Goal: Information Seeking & Learning: Learn about a topic

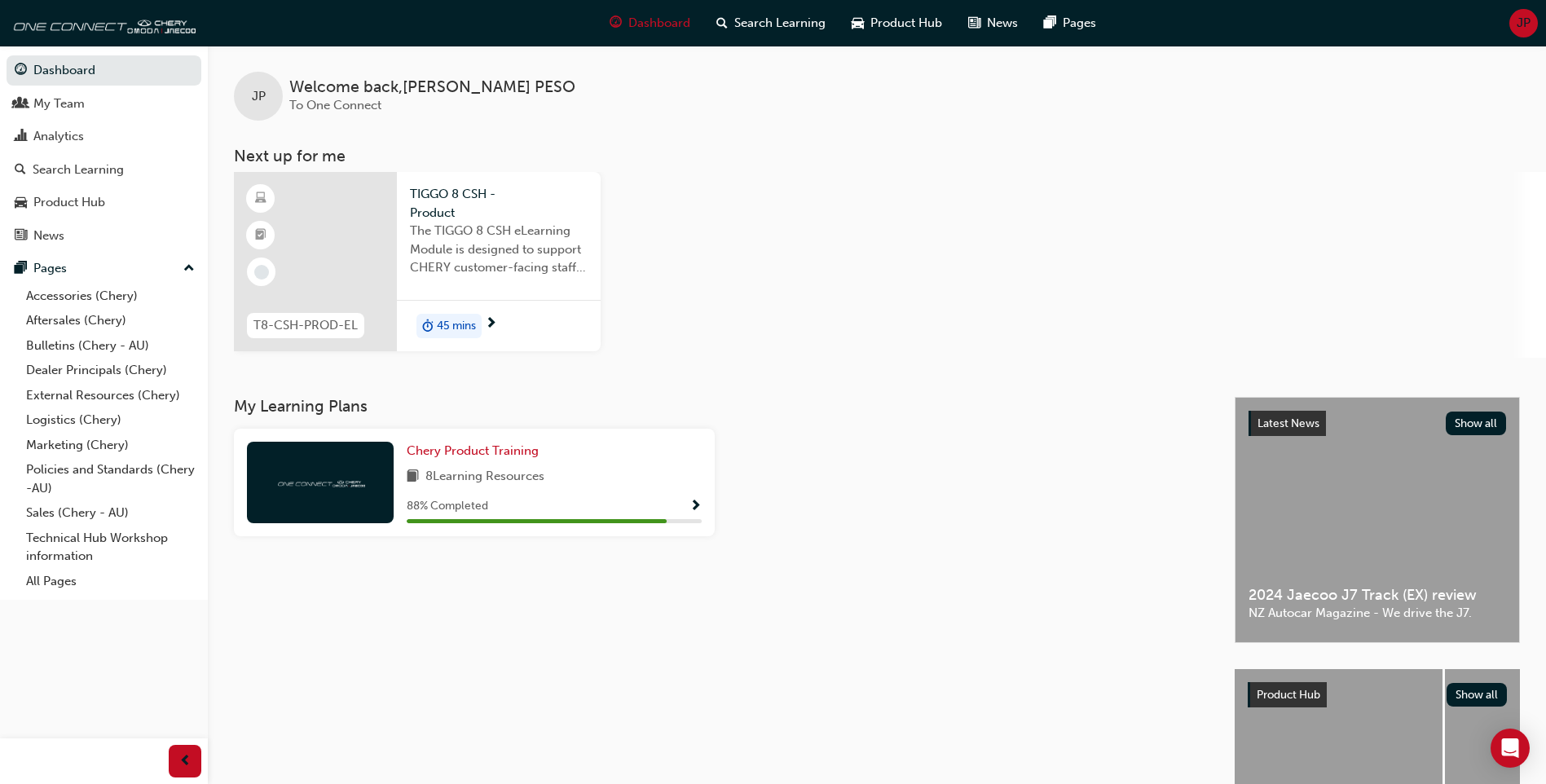
click at [295, 318] on span "T8-CSH-PROD-EL" at bounding box center [306, 325] width 104 height 19
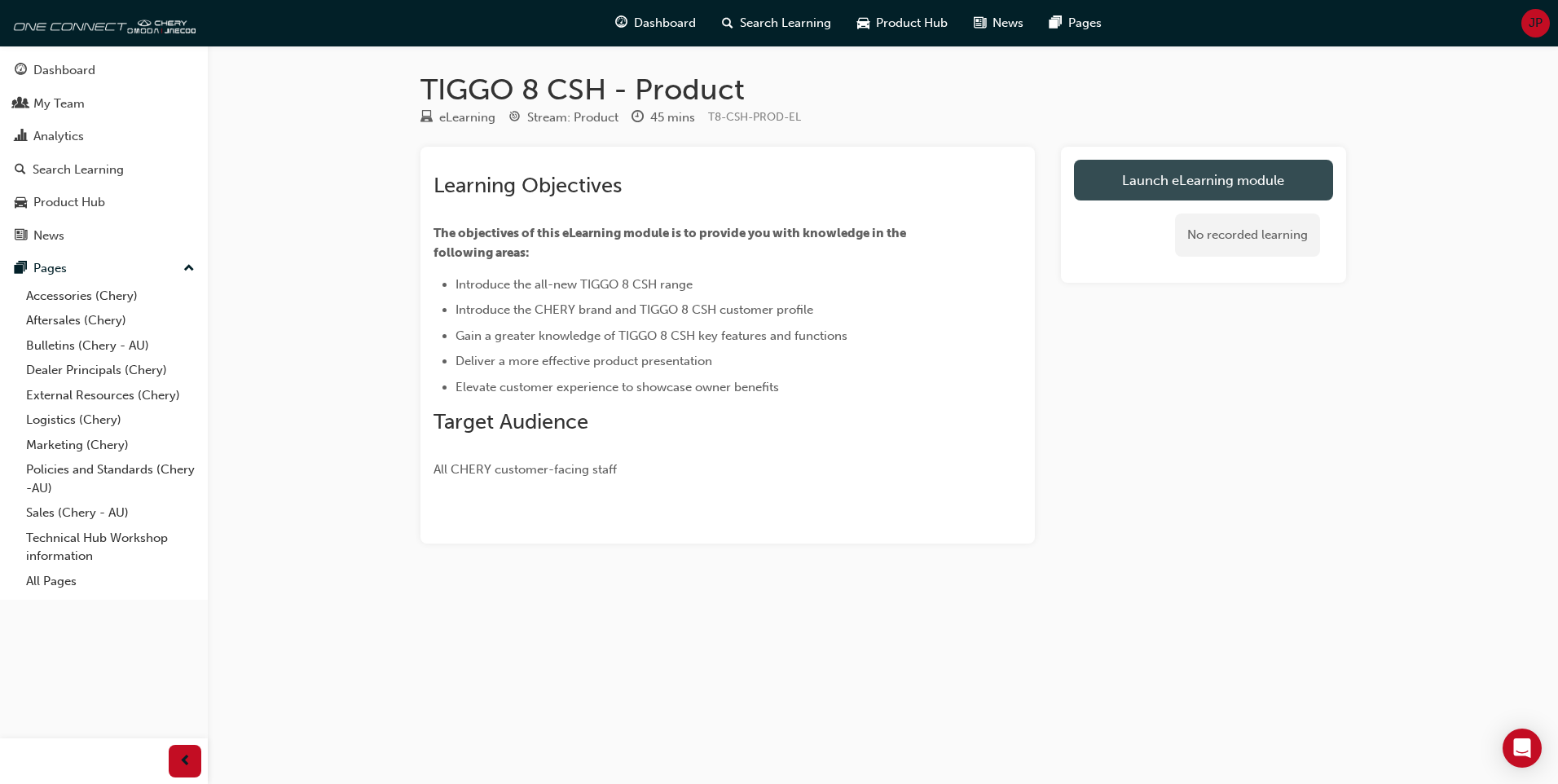
click at [1139, 178] on link "Launch eLearning module" at bounding box center [1203, 180] width 259 height 40
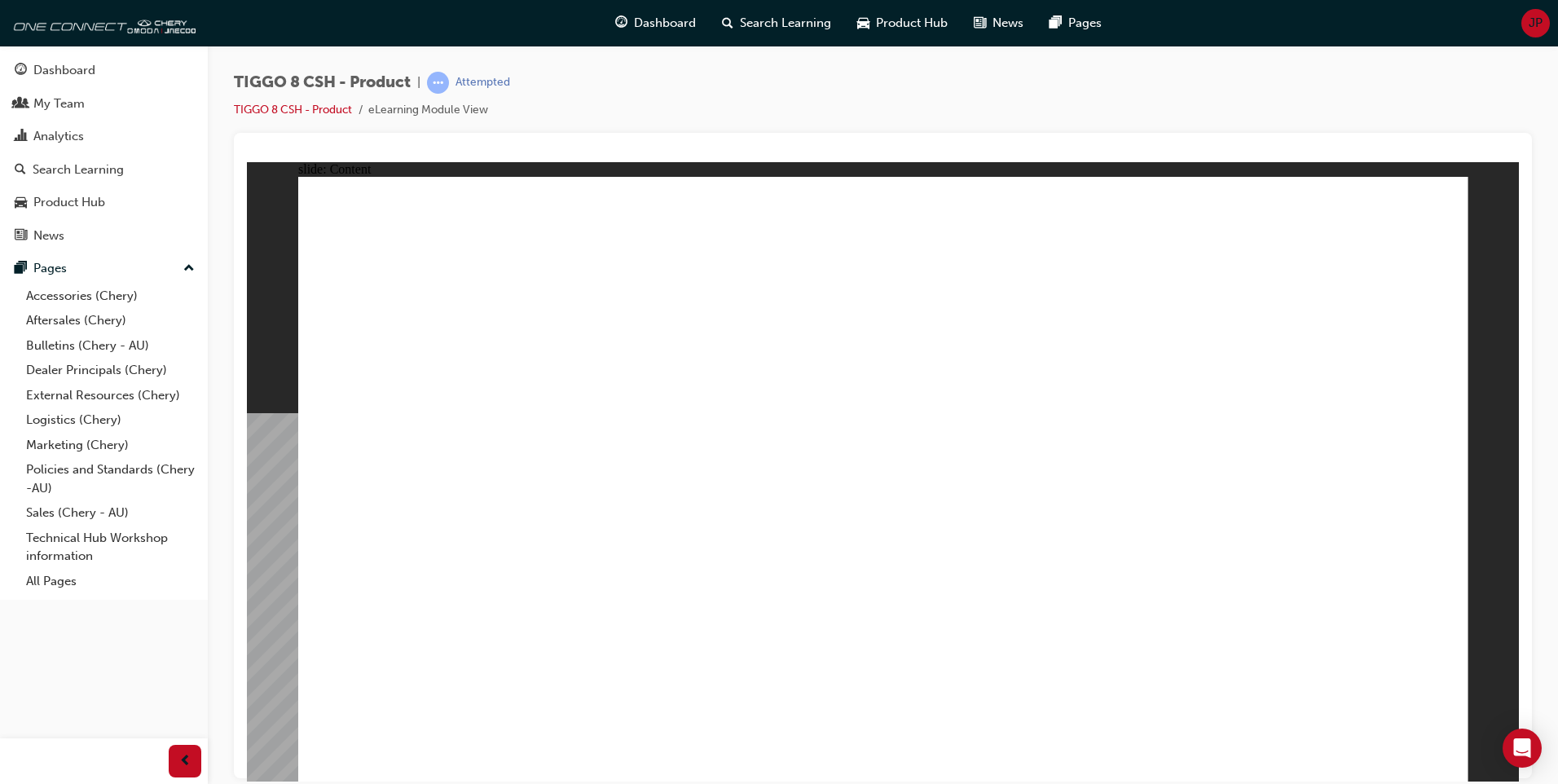
drag, startPoint x: 1048, startPoint y: 530, endPoint x: 1081, endPoint y: 525, distance: 33.4
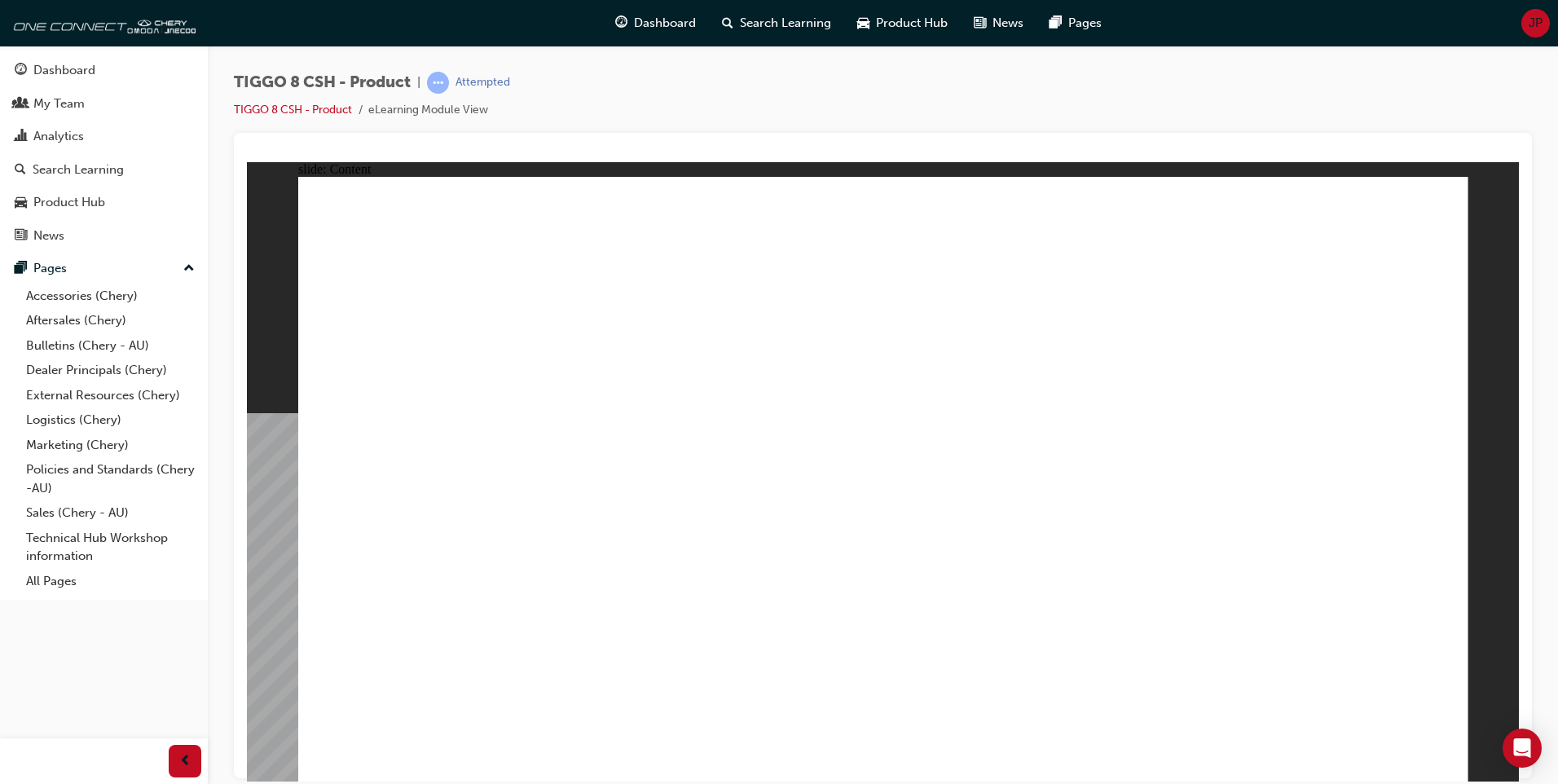
drag, startPoint x: 648, startPoint y: 414, endPoint x: 657, endPoint y: 408, distance: 10.8
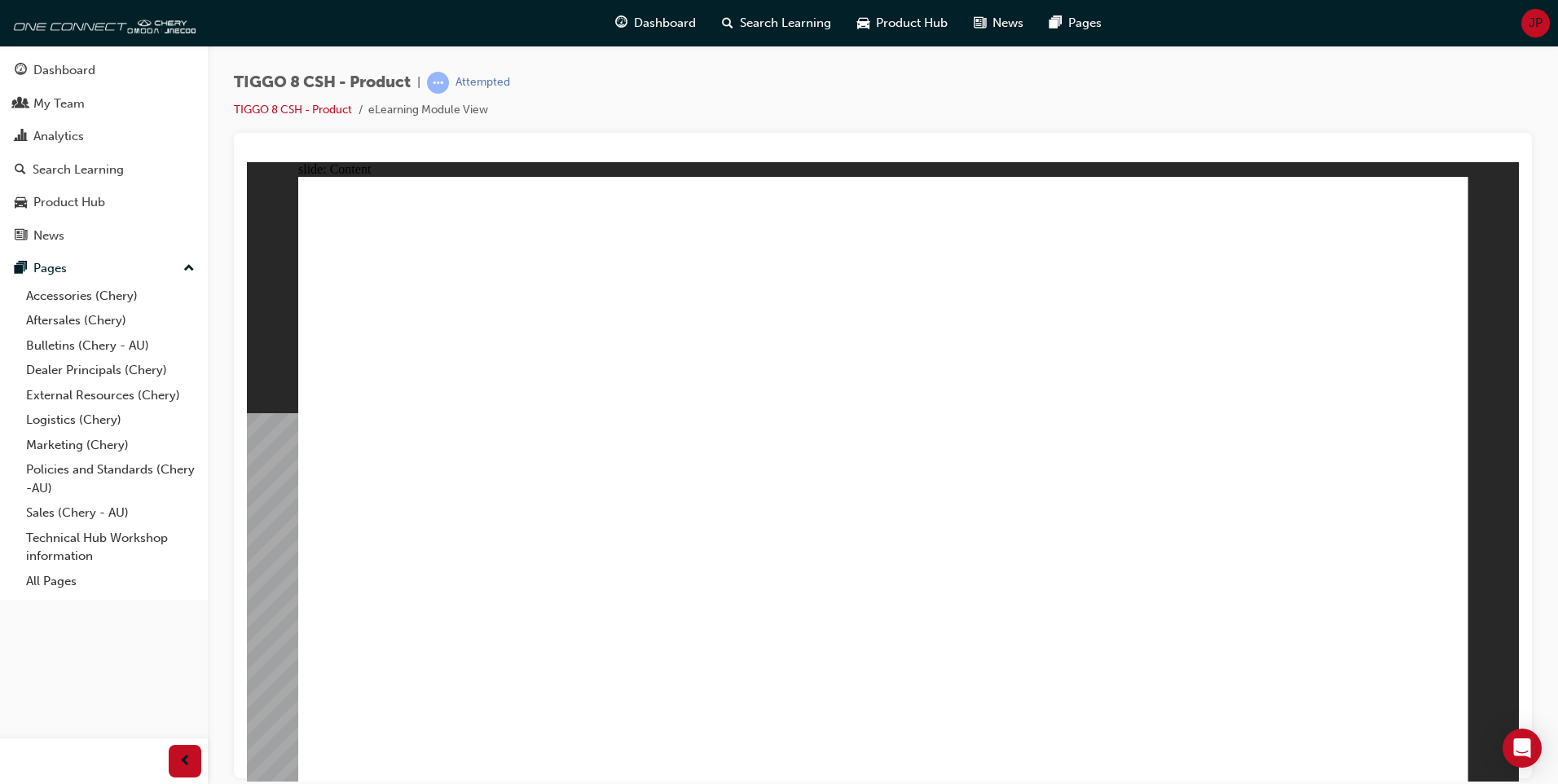
drag, startPoint x: 867, startPoint y: 393, endPoint x: 975, endPoint y: 383, distance: 108.5
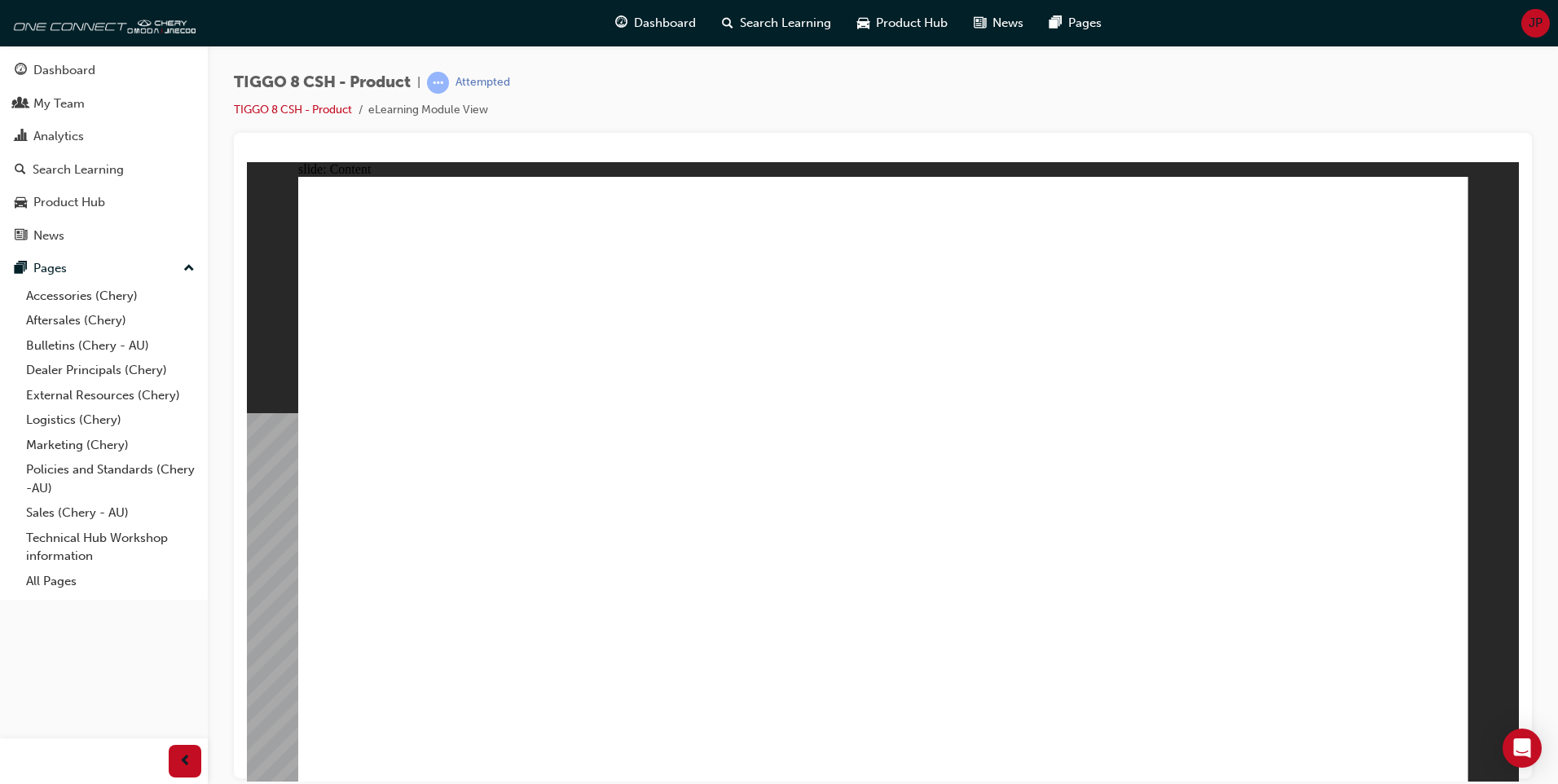
drag, startPoint x: 699, startPoint y: 536, endPoint x: 723, endPoint y: 521, distance: 28.3
drag, startPoint x: 829, startPoint y: 503, endPoint x: 1110, endPoint y: 472, distance: 282.7
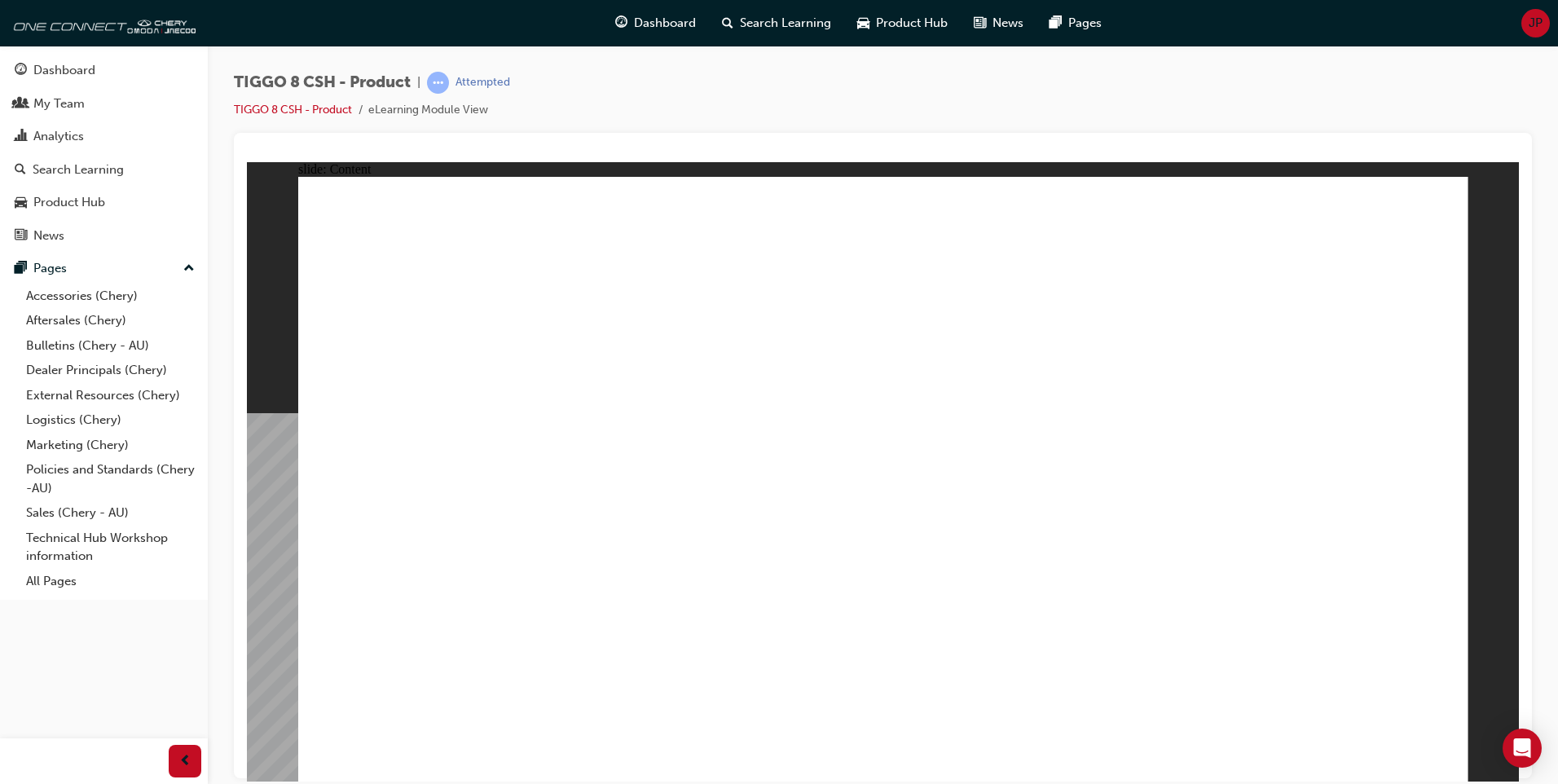
drag, startPoint x: 1110, startPoint y: 472, endPoint x: 1302, endPoint y: 457, distance: 192.6
drag, startPoint x: 1403, startPoint y: 457, endPoint x: 1395, endPoint y: 463, distance: 10.0
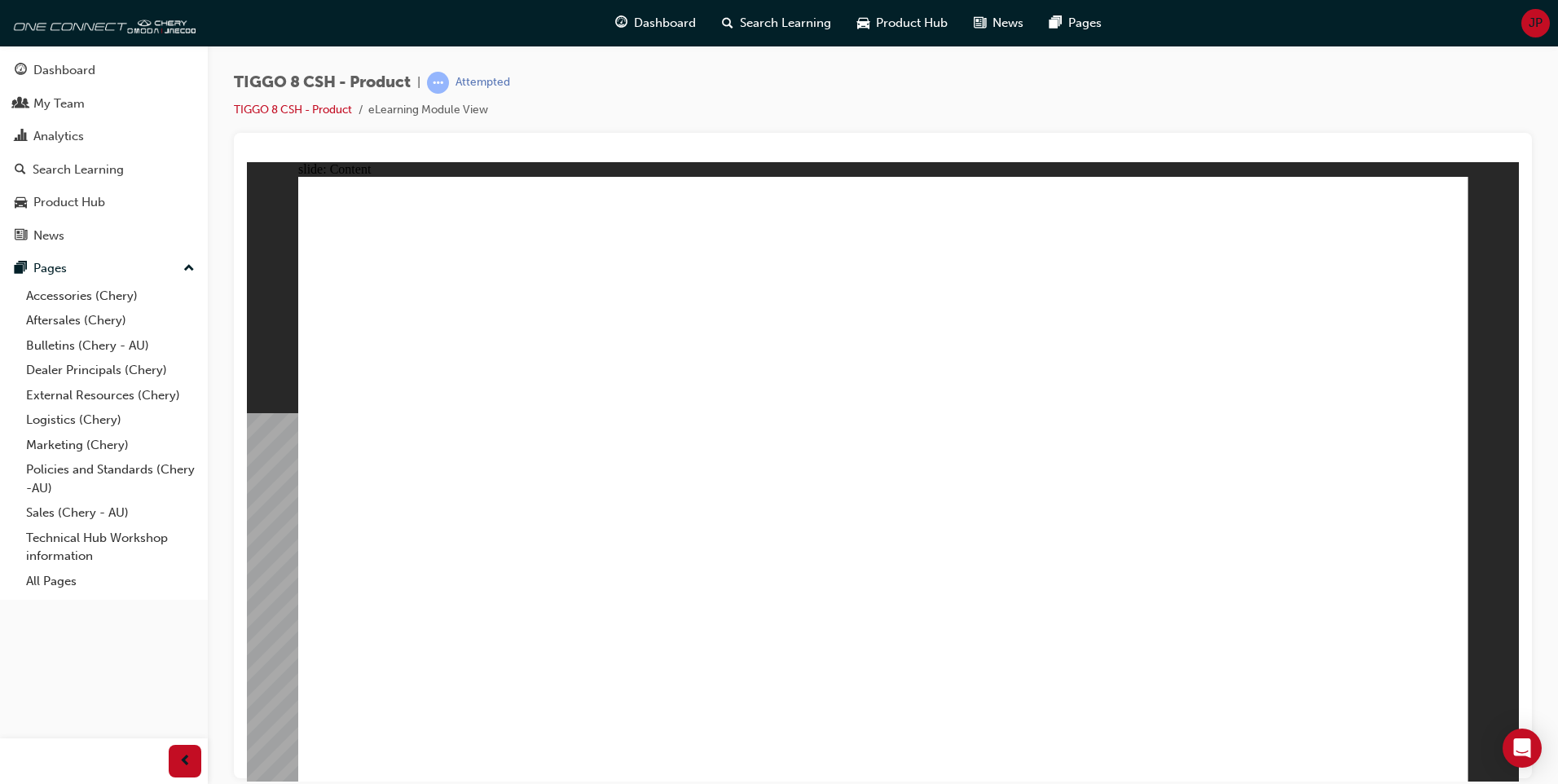
drag, startPoint x: 931, startPoint y: 631, endPoint x: 1014, endPoint y: 635, distance: 83.1
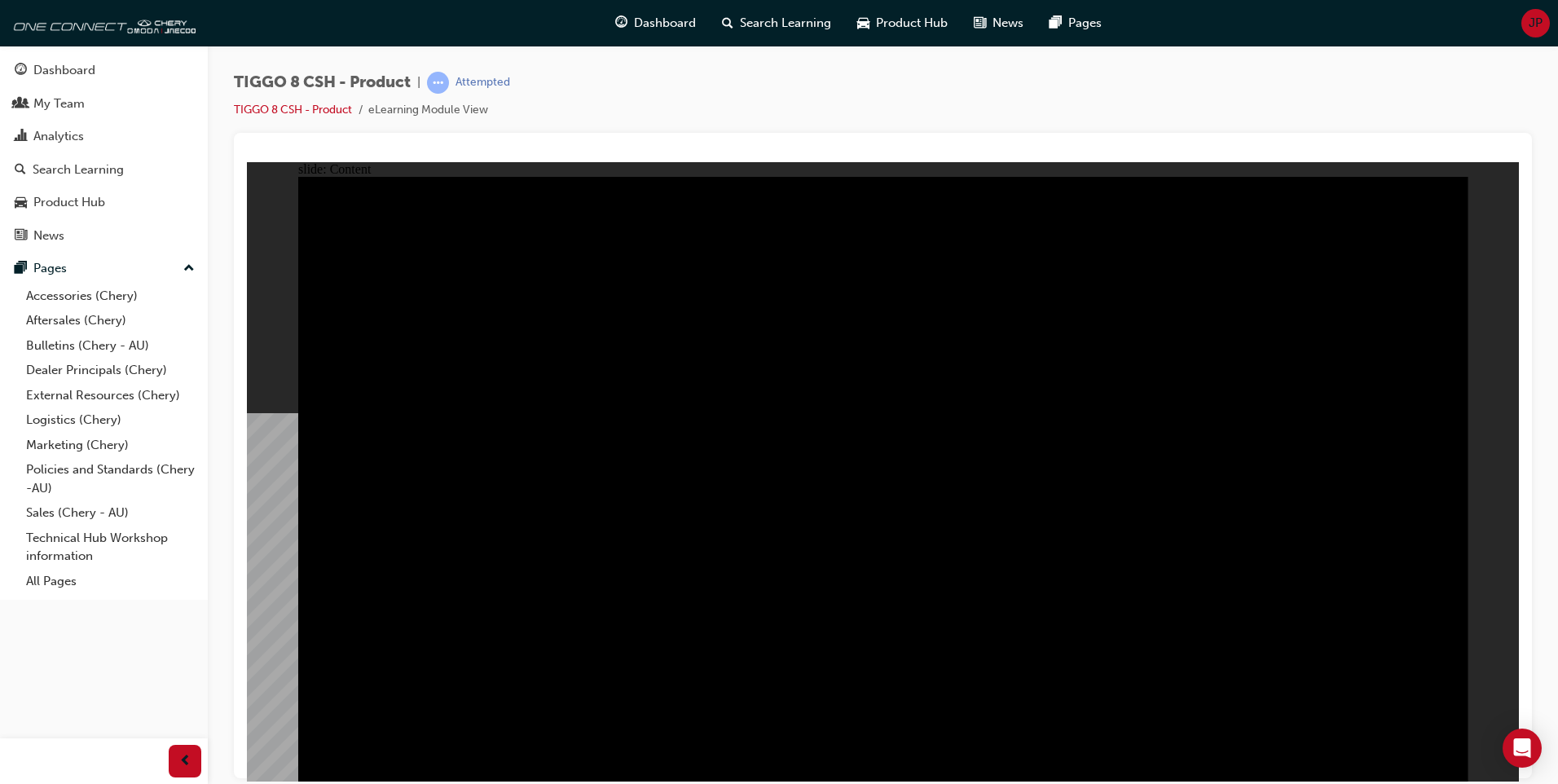
drag, startPoint x: 429, startPoint y: 539, endPoint x: 432, endPoint y: 595, distance: 56.1
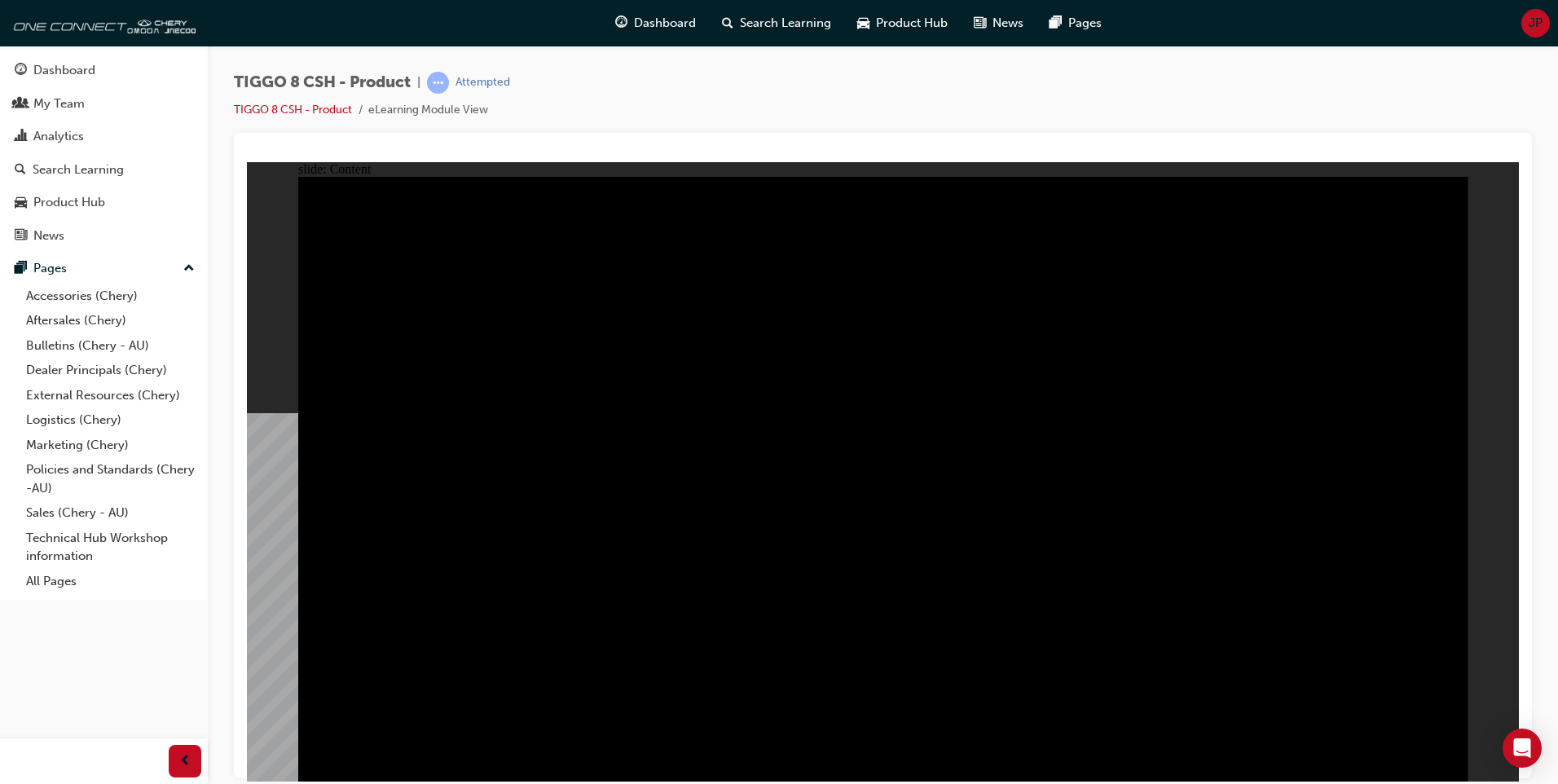
drag, startPoint x: 435, startPoint y: 611, endPoint x: 477, endPoint y: 629, distance: 45.7
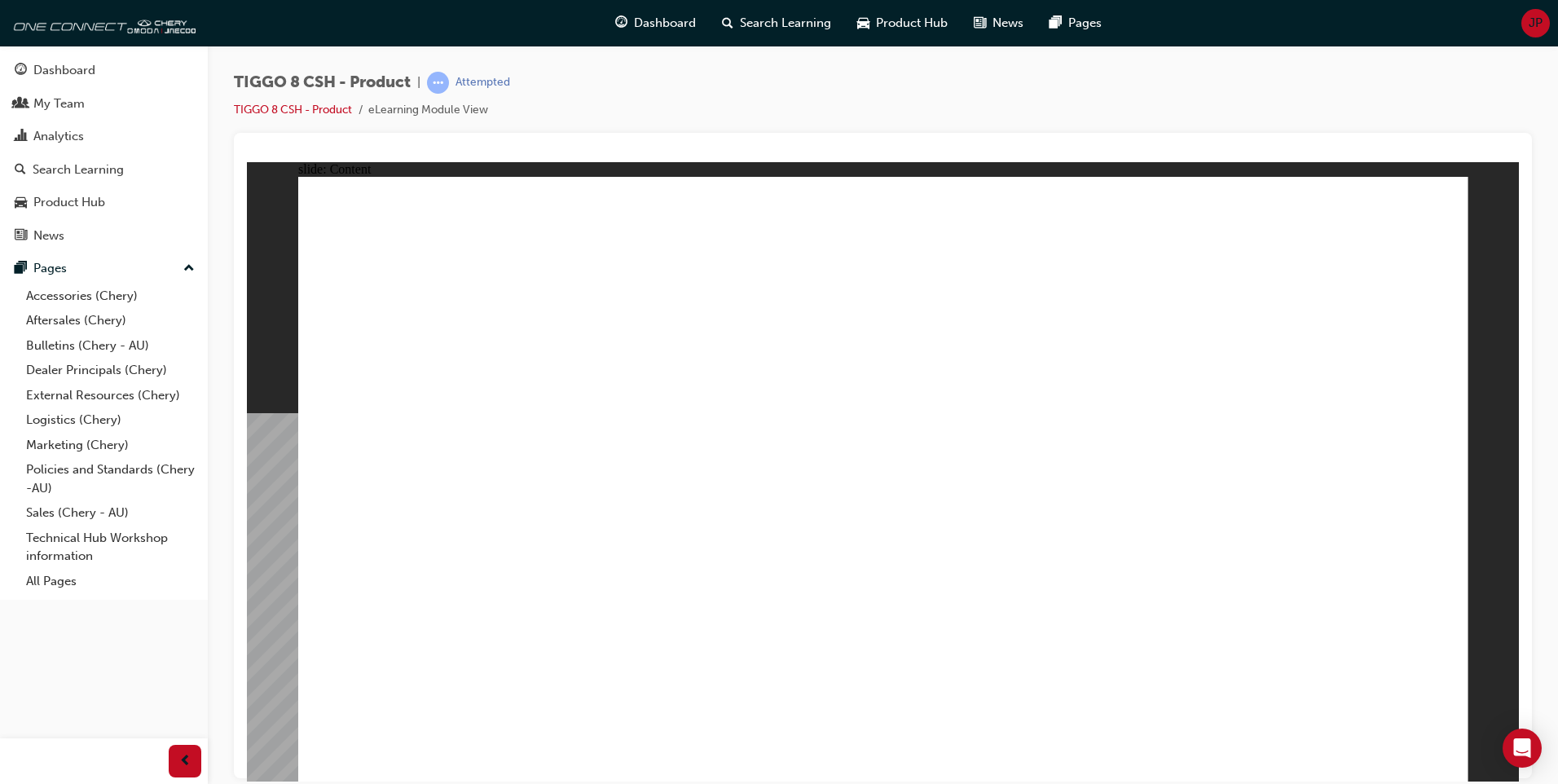
drag, startPoint x: 888, startPoint y: 430, endPoint x: 966, endPoint y: 446, distance: 79.6
drag, startPoint x: 953, startPoint y: 462, endPoint x: 1142, endPoint y: 484, distance: 190.3
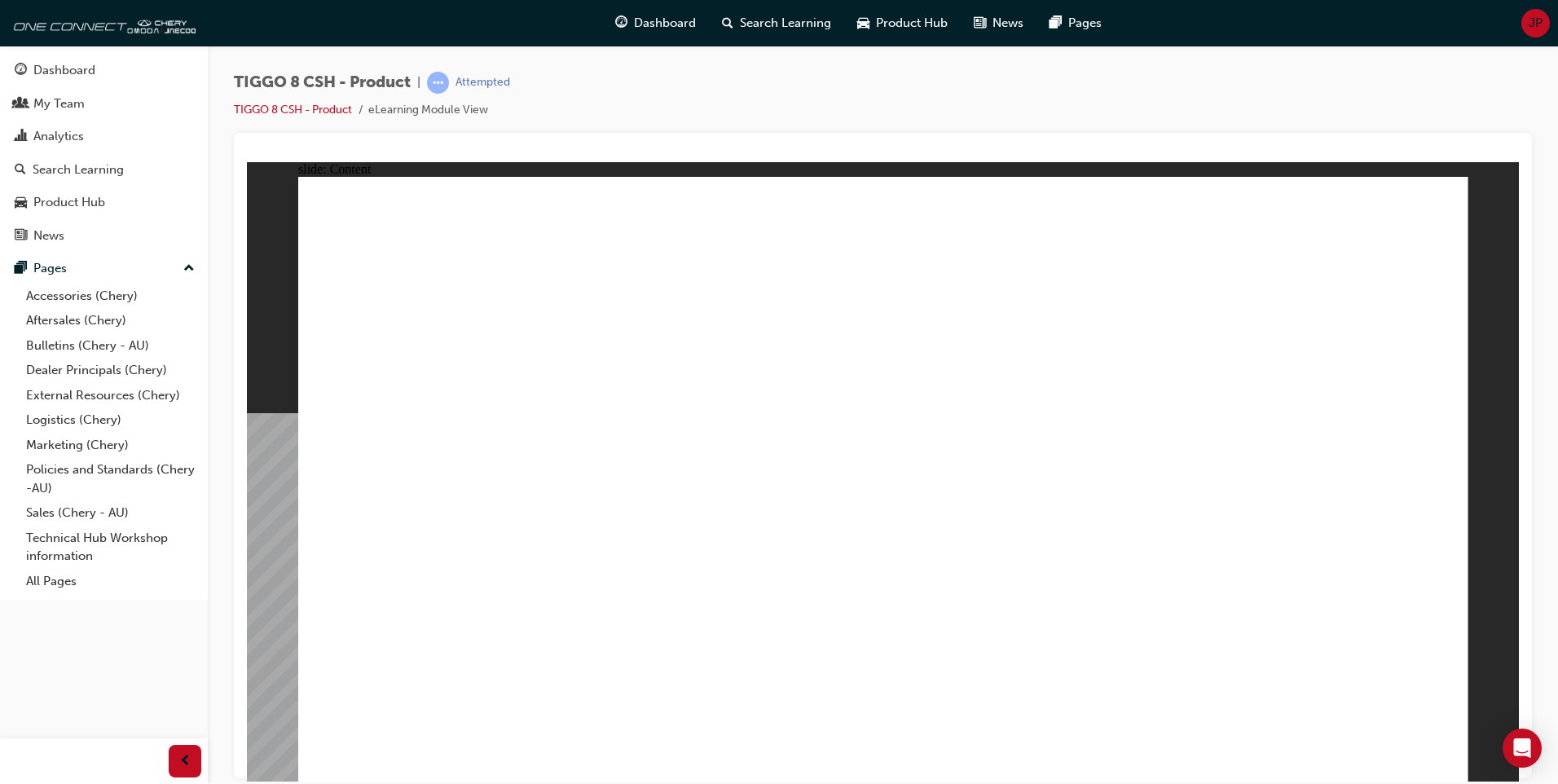
drag, startPoint x: 1106, startPoint y: 509, endPoint x: 1193, endPoint y: 449, distance: 105.7
drag, startPoint x: 1218, startPoint y: 431, endPoint x: 1285, endPoint y: 345, distance: 109.0
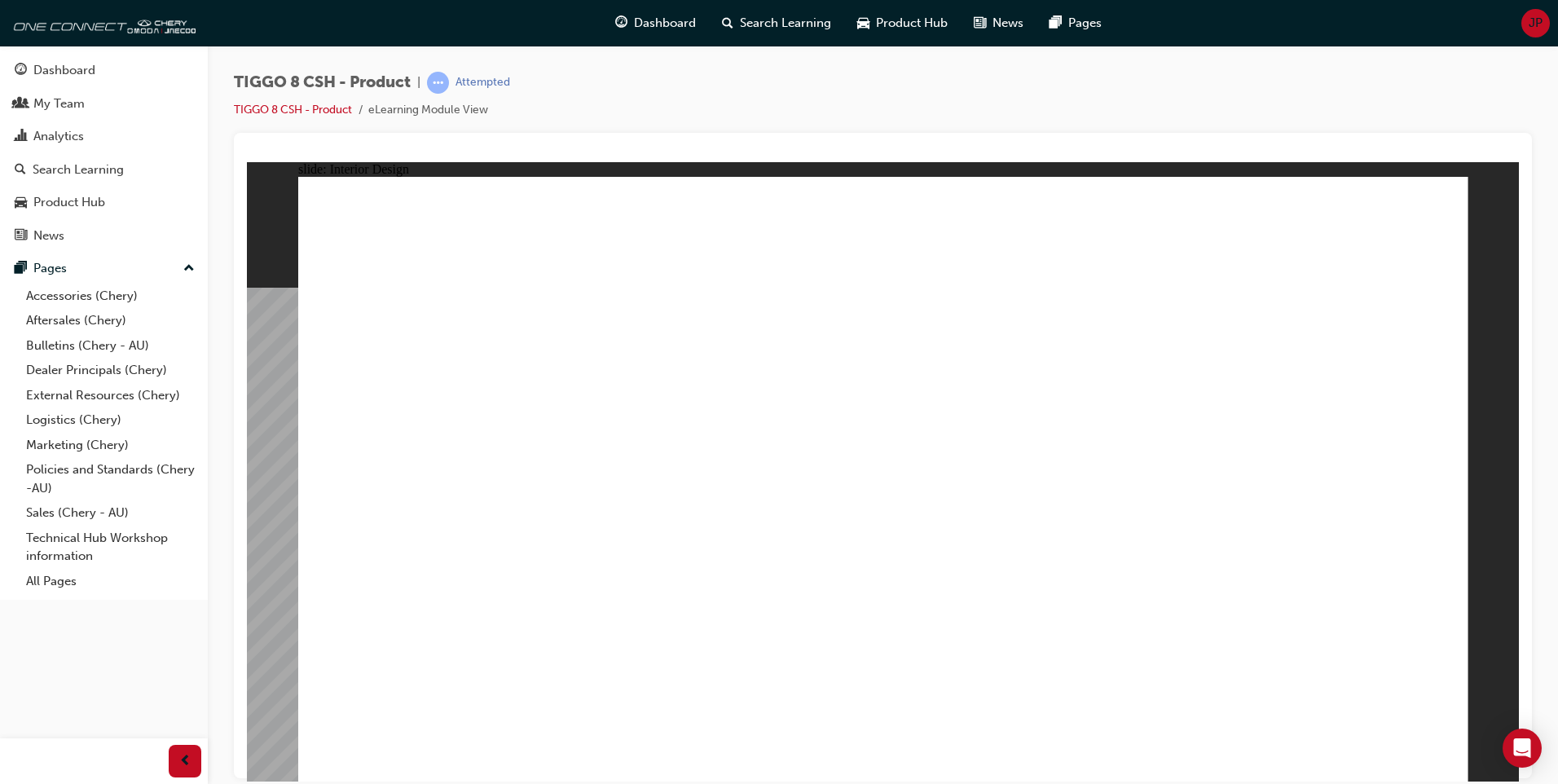
drag, startPoint x: 1004, startPoint y: 407, endPoint x: 1095, endPoint y: 430, distance: 93.9
drag, startPoint x: 965, startPoint y: 477, endPoint x: 993, endPoint y: 456, distance: 35.0
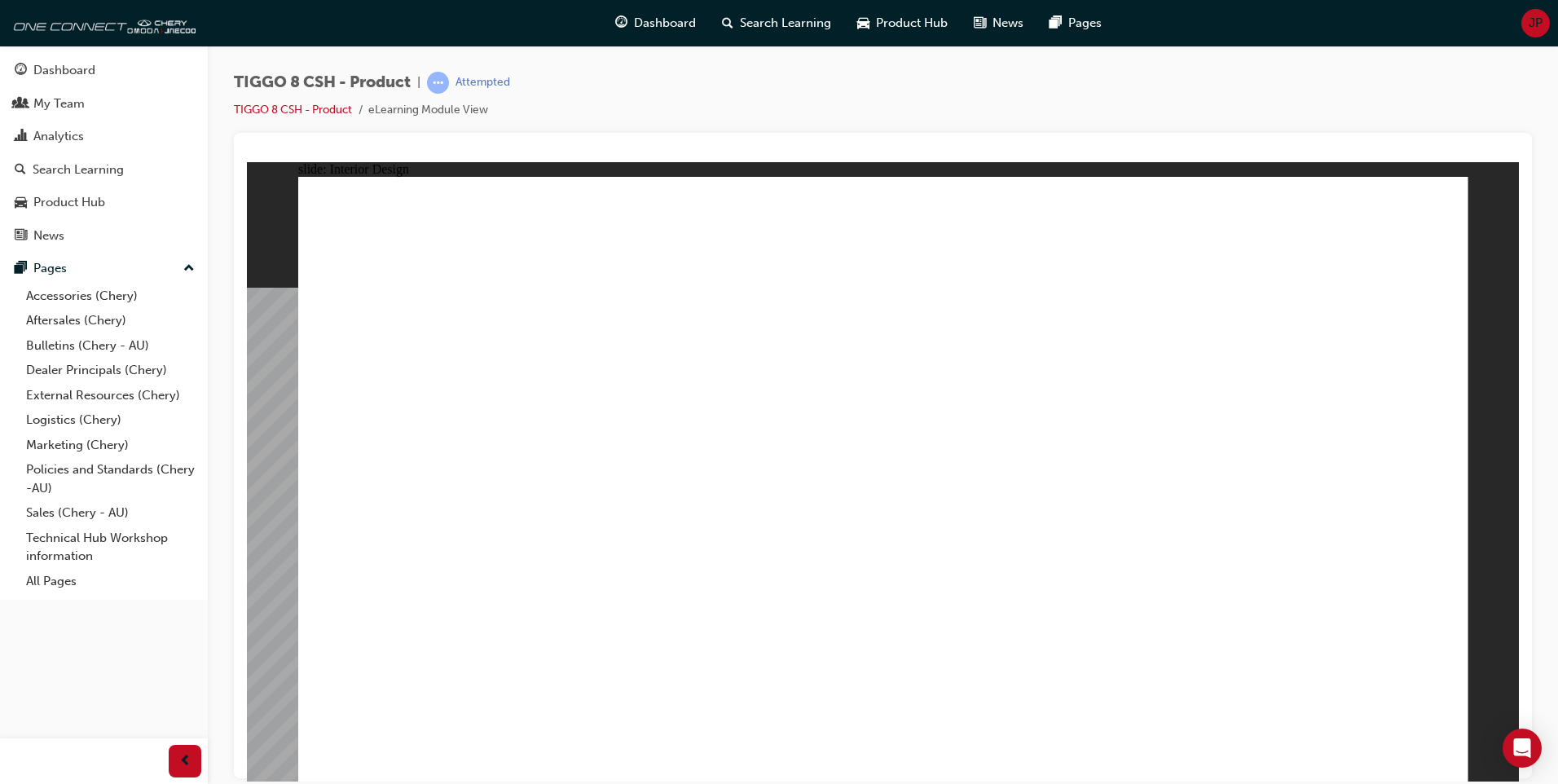
drag, startPoint x: 1208, startPoint y: 528, endPoint x: 873, endPoint y: 565, distance: 337.0
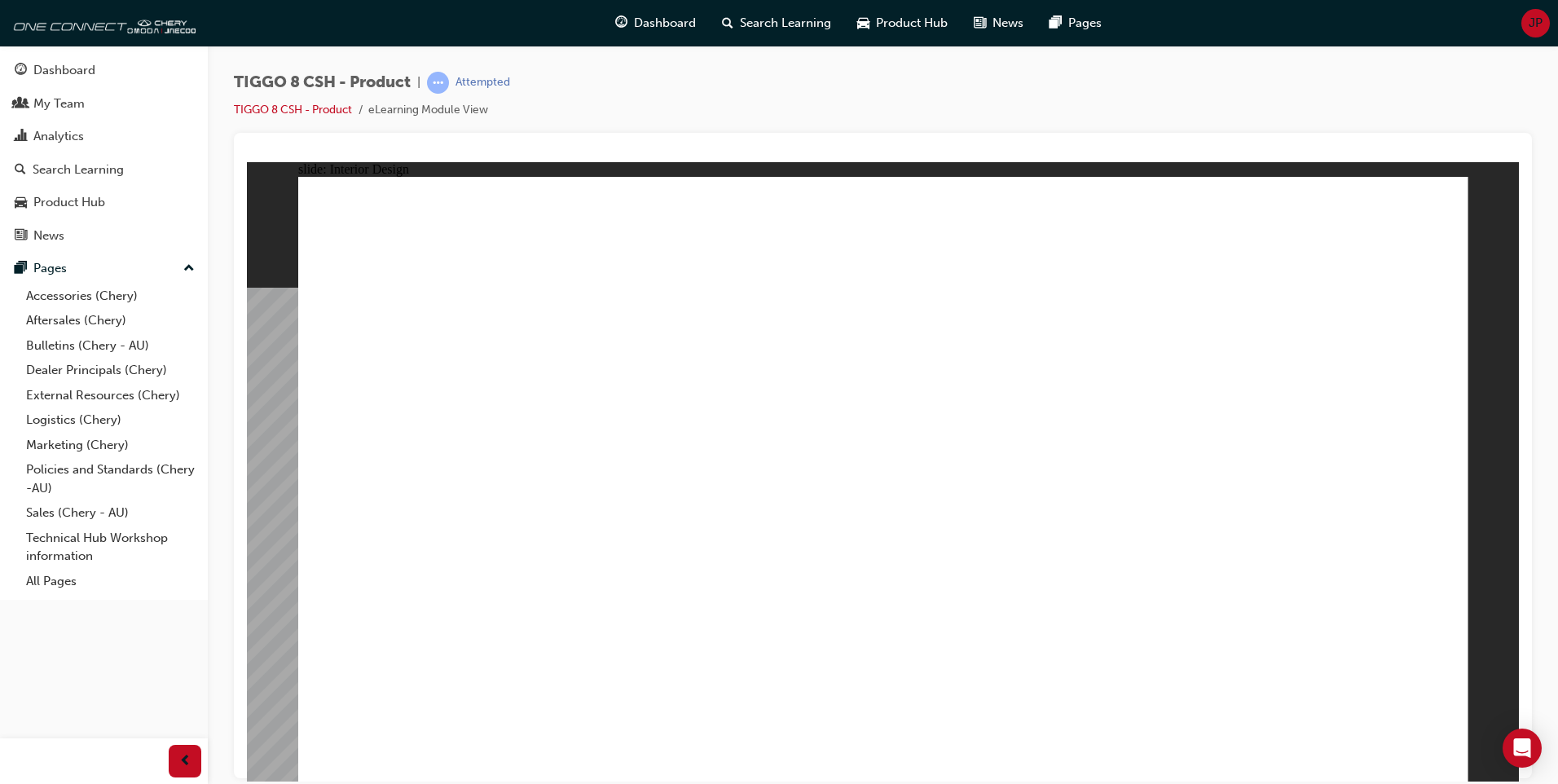
drag, startPoint x: 887, startPoint y: 399, endPoint x: 899, endPoint y: 391, distance: 14.4
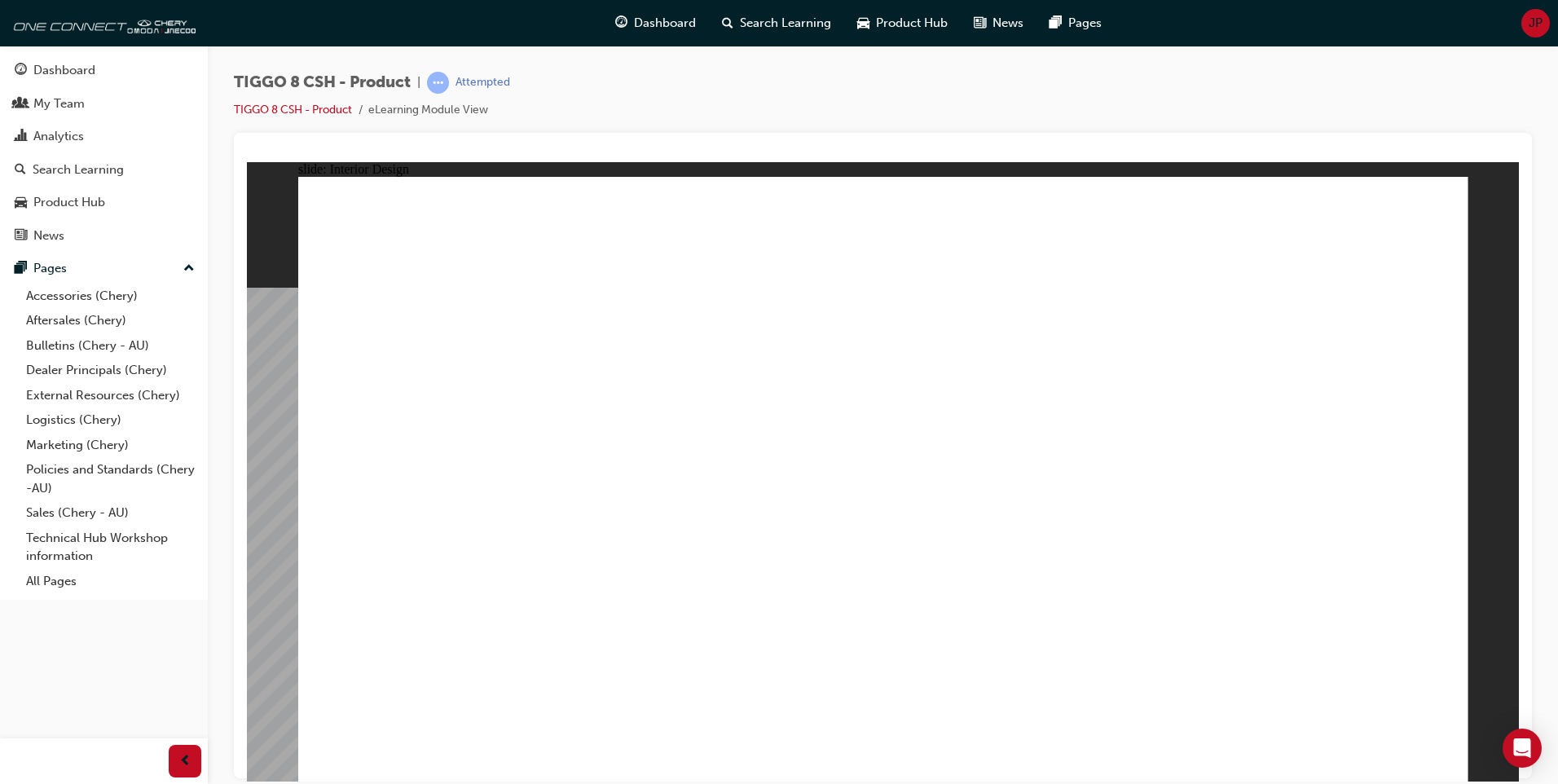
drag, startPoint x: 996, startPoint y: 494, endPoint x: 1044, endPoint y: 511, distance: 50.9
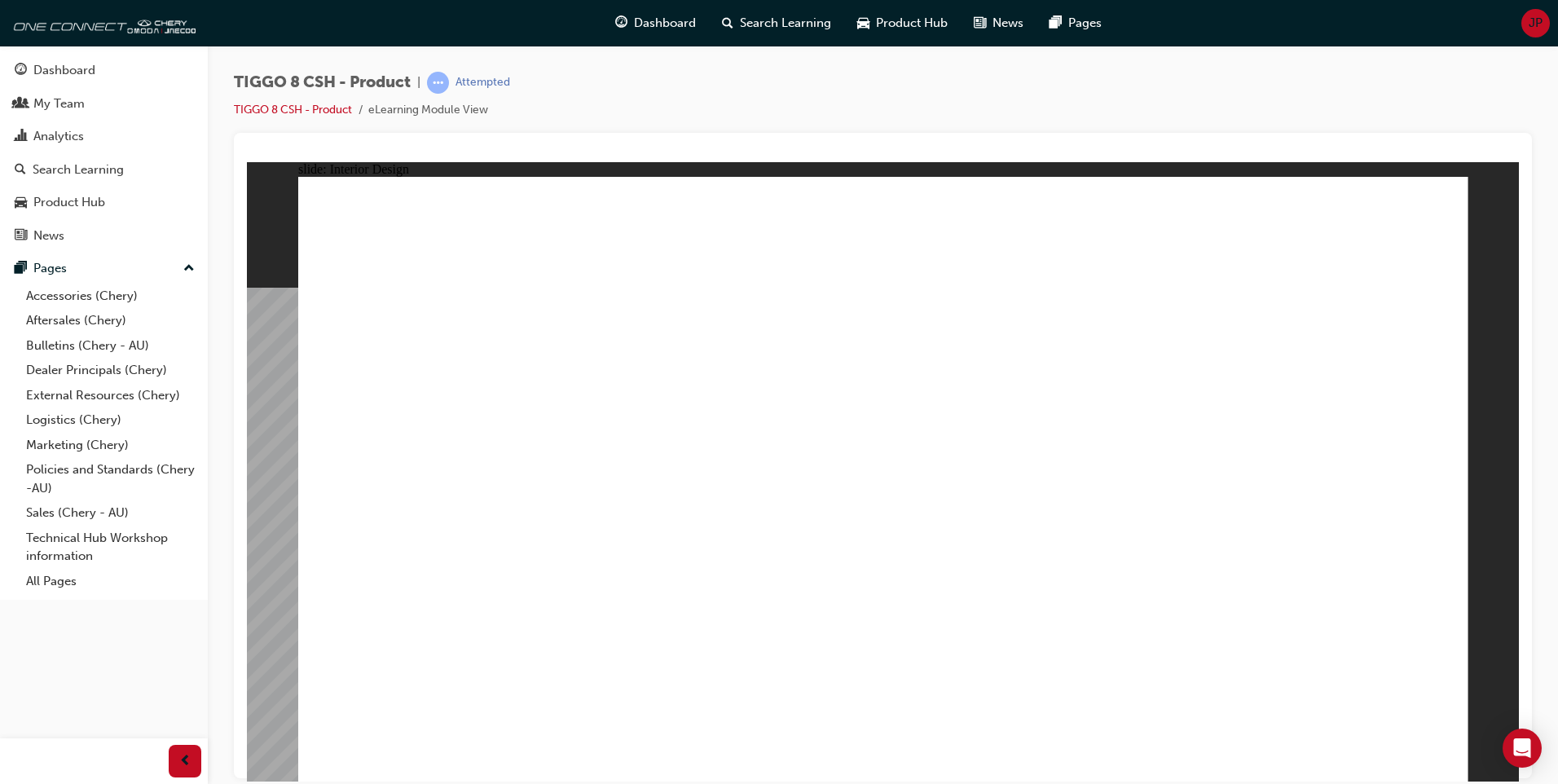
drag, startPoint x: 1209, startPoint y: 414, endPoint x: 1224, endPoint y: 402, distance: 19.2
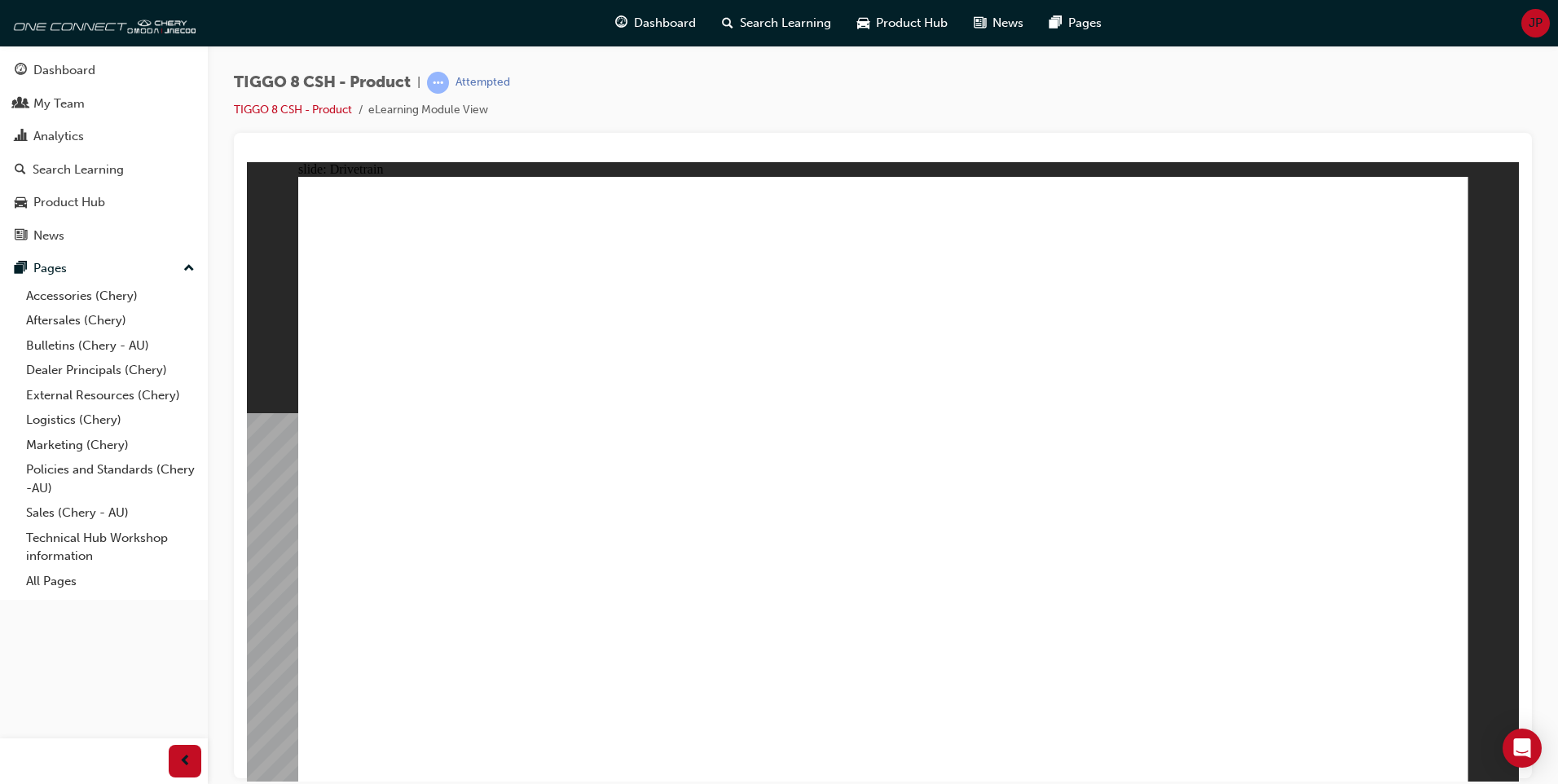
drag, startPoint x: 328, startPoint y: 532, endPoint x: 338, endPoint y: 527, distance: 11.2
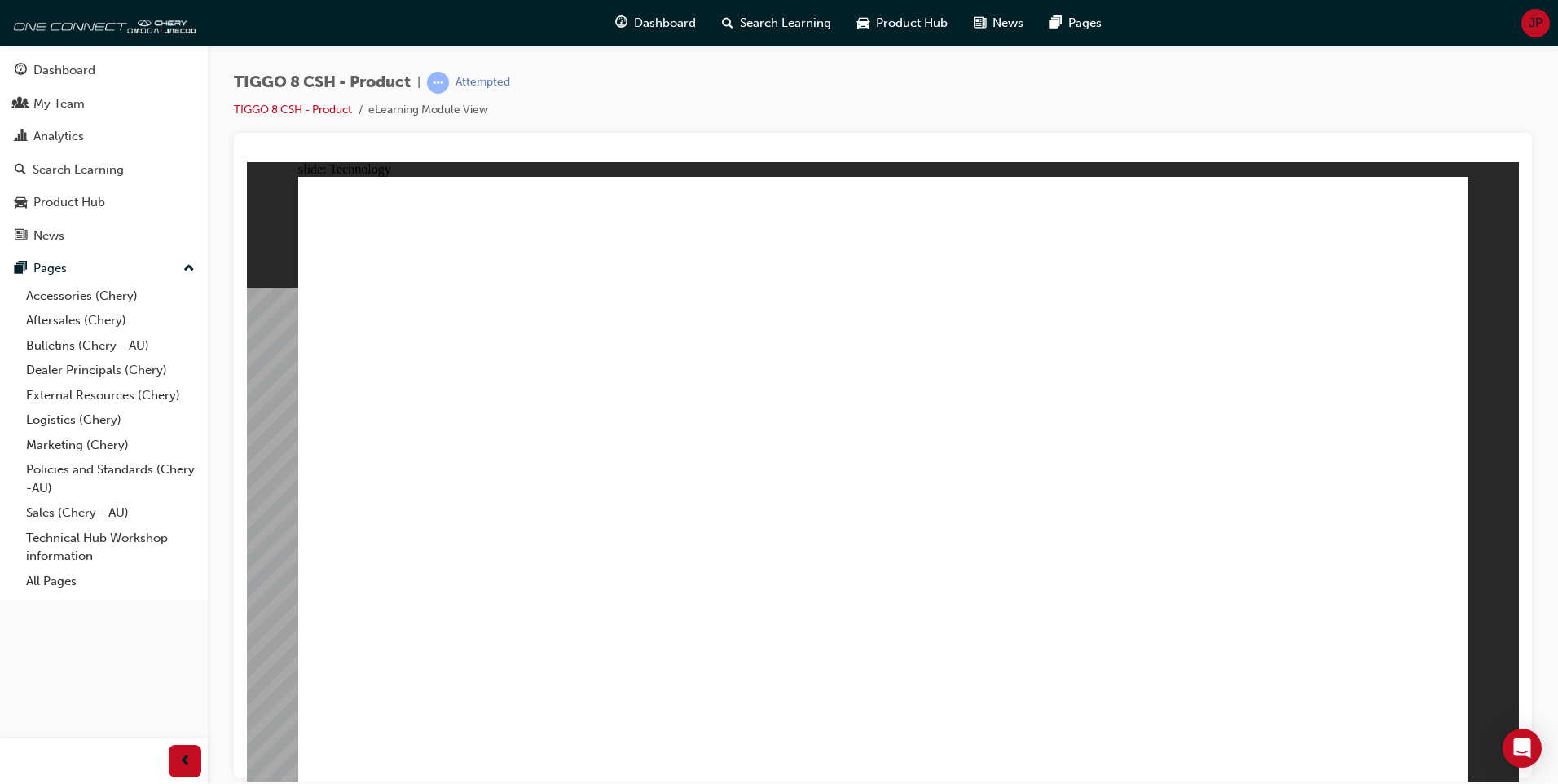
drag, startPoint x: 530, startPoint y: 597, endPoint x: 792, endPoint y: 565, distance: 263.9
drag, startPoint x: 854, startPoint y: 621, endPoint x: 953, endPoint y: 617, distance: 99.1
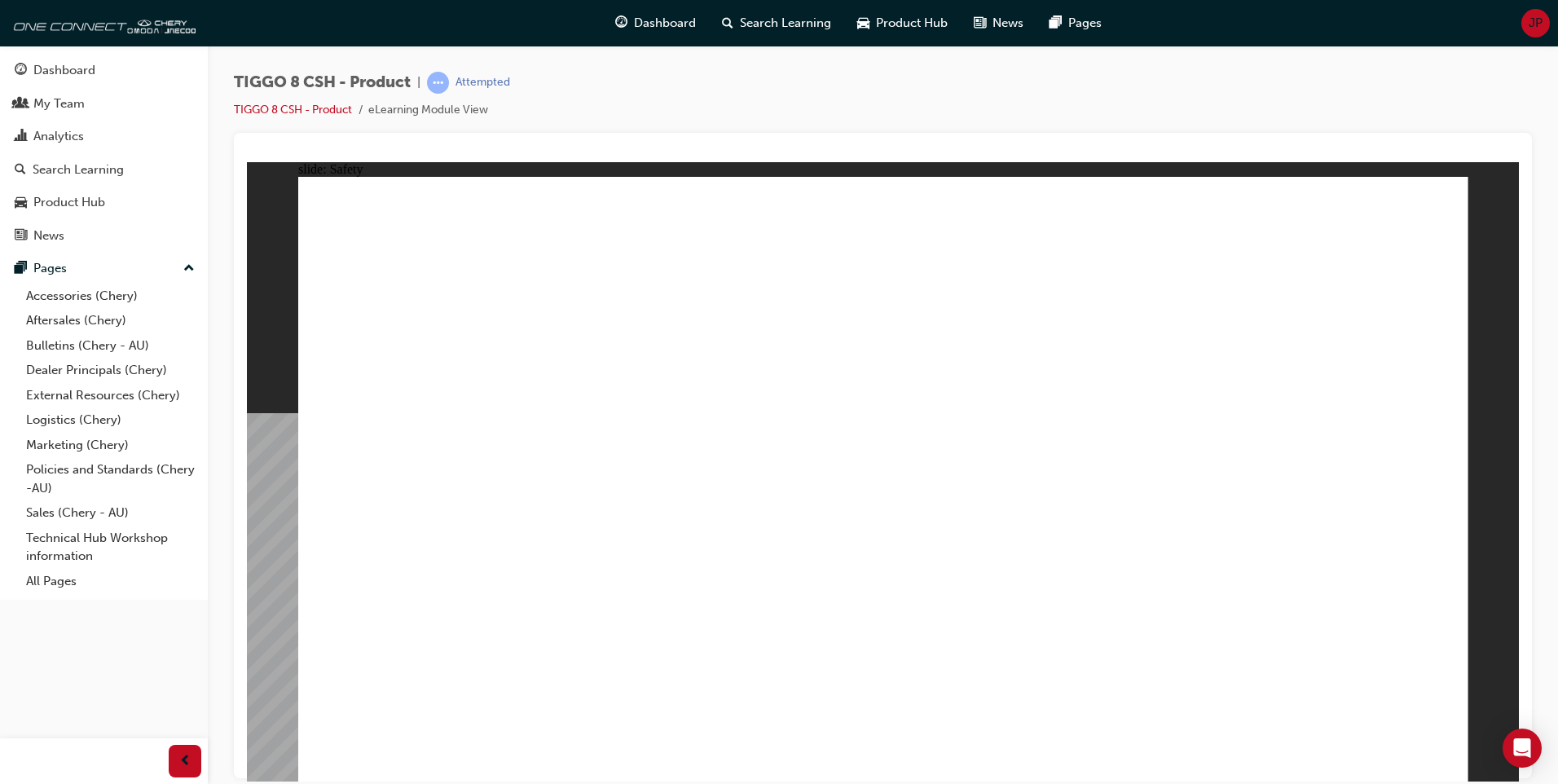
drag, startPoint x: 534, startPoint y: 541, endPoint x: 592, endPoint y: 388, distance: 163.6
drag, startPoint x: 600, startPoint y: 296, endPoint x: 1098, endPoint y: 262, distance: 499.2
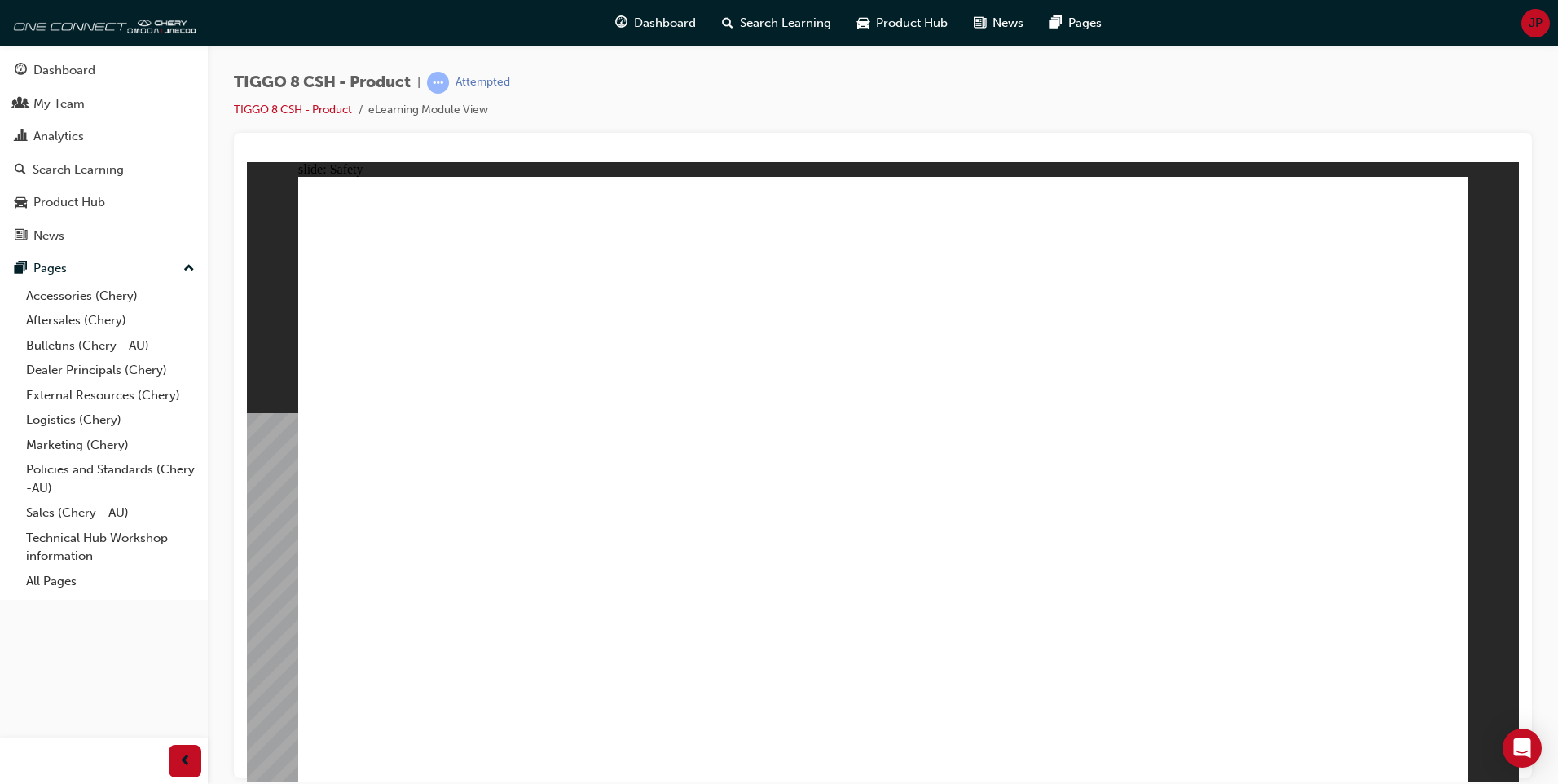
drag, startPoint x: 638, startPoint y: 464, endPoint x: 731, endPoint y: 541, distance: 120.7
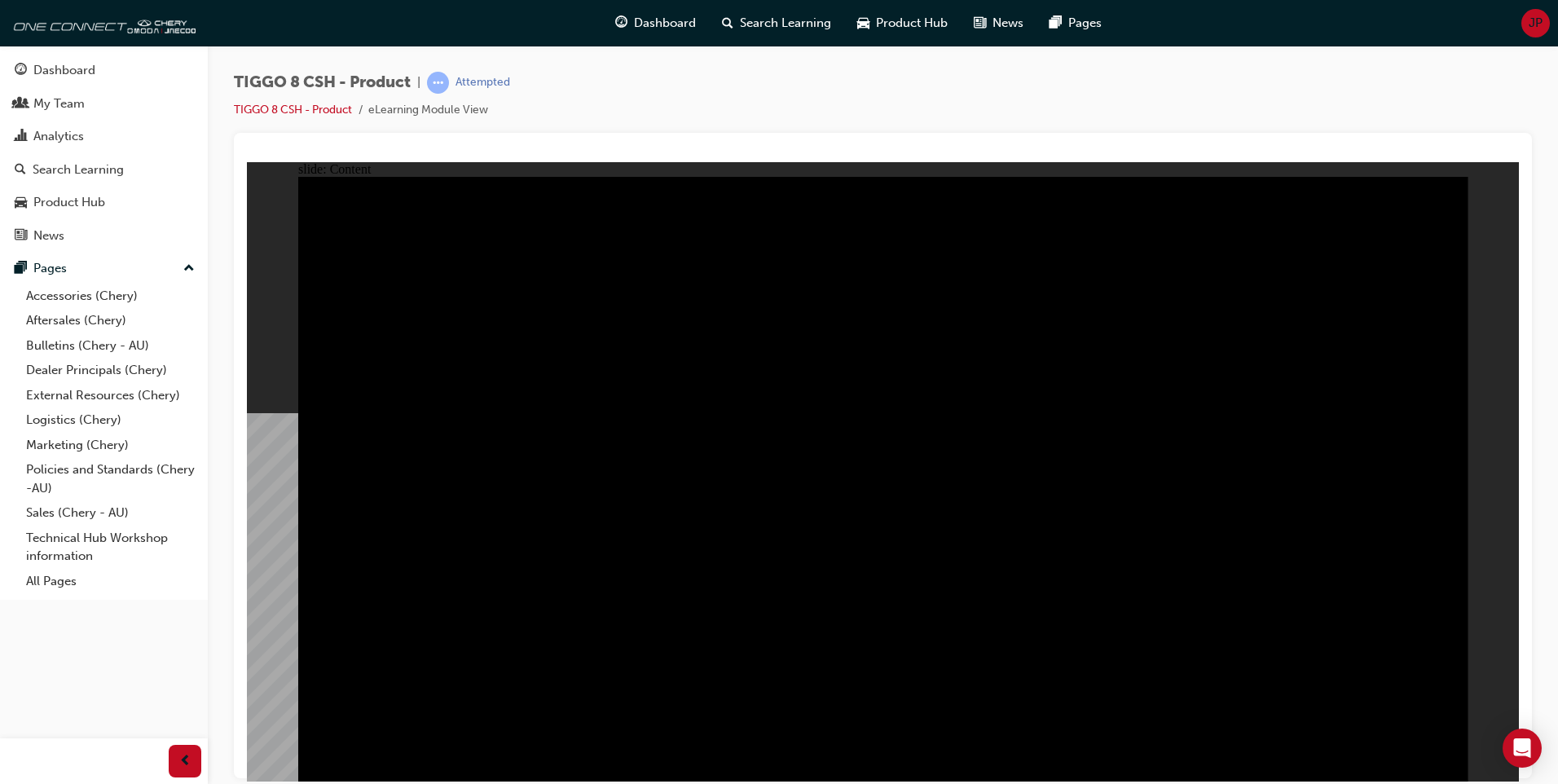
drag, startPoint x: 1087, startPoint y: 692, endPoint x: 1131, endPoint y: 703, distance: 45.4
drag, startPoint x: 1187, startPoint y: 698, endPoint x: 1195, endPoint y: 689, distance: 12.0
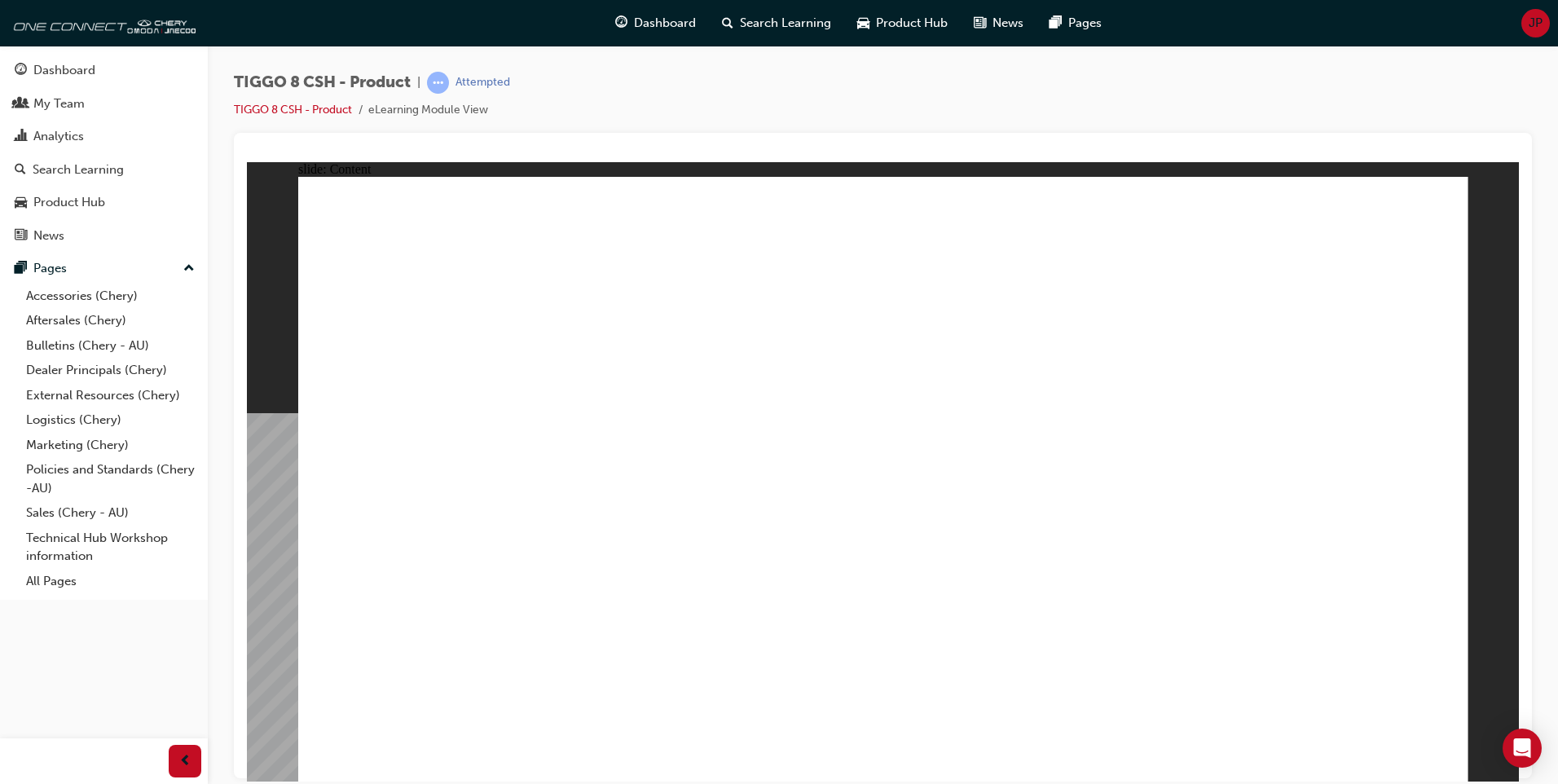
drag, startPoint x: 984, startPoint y: 672, endPoint x: 1223, endPoint y: 646, distance: 240.4
drag, startPoint x: 1342, startPoint y: 676, endPoint x: 1395, endPoint y: 428, distance: 253.6
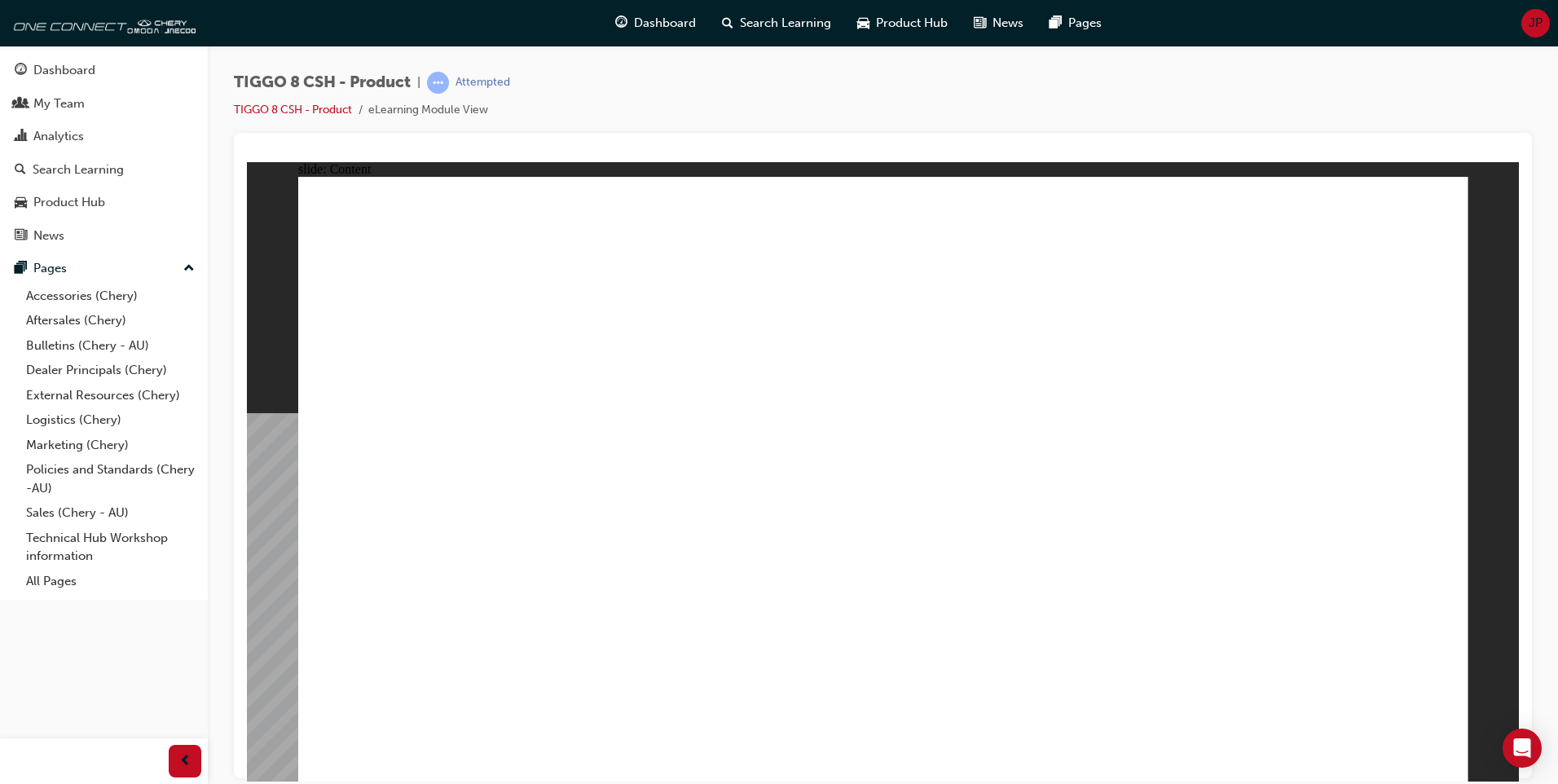
drag, startPoint x: 1047, startPoint y: 423, endPoint x: 1046, endPoint y: 408, distance: 15.0
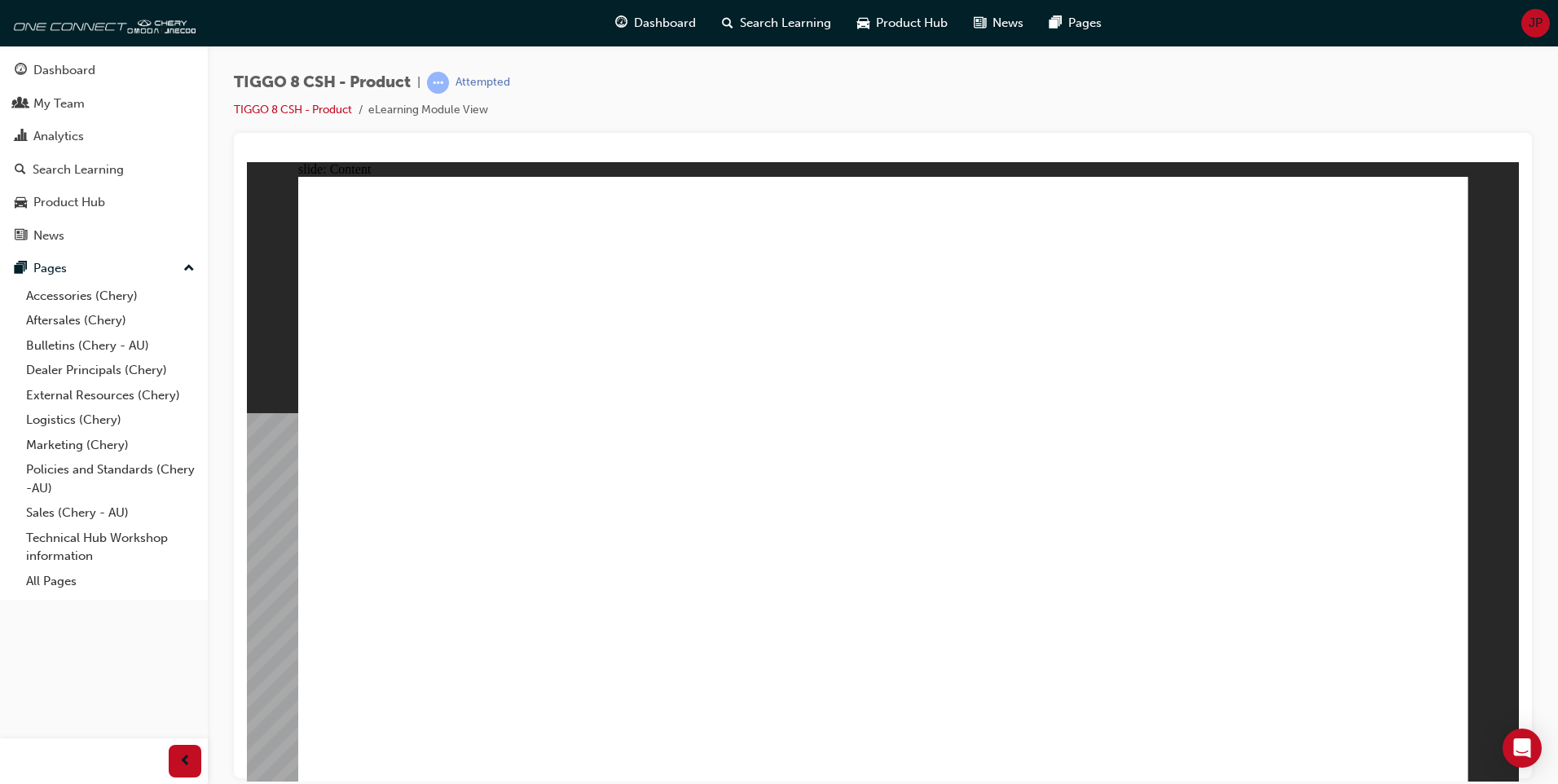
drag, startPoint x: 908, startPoint y: 468, endPoint x: 909, endPoint y: 457, distance: 11.0
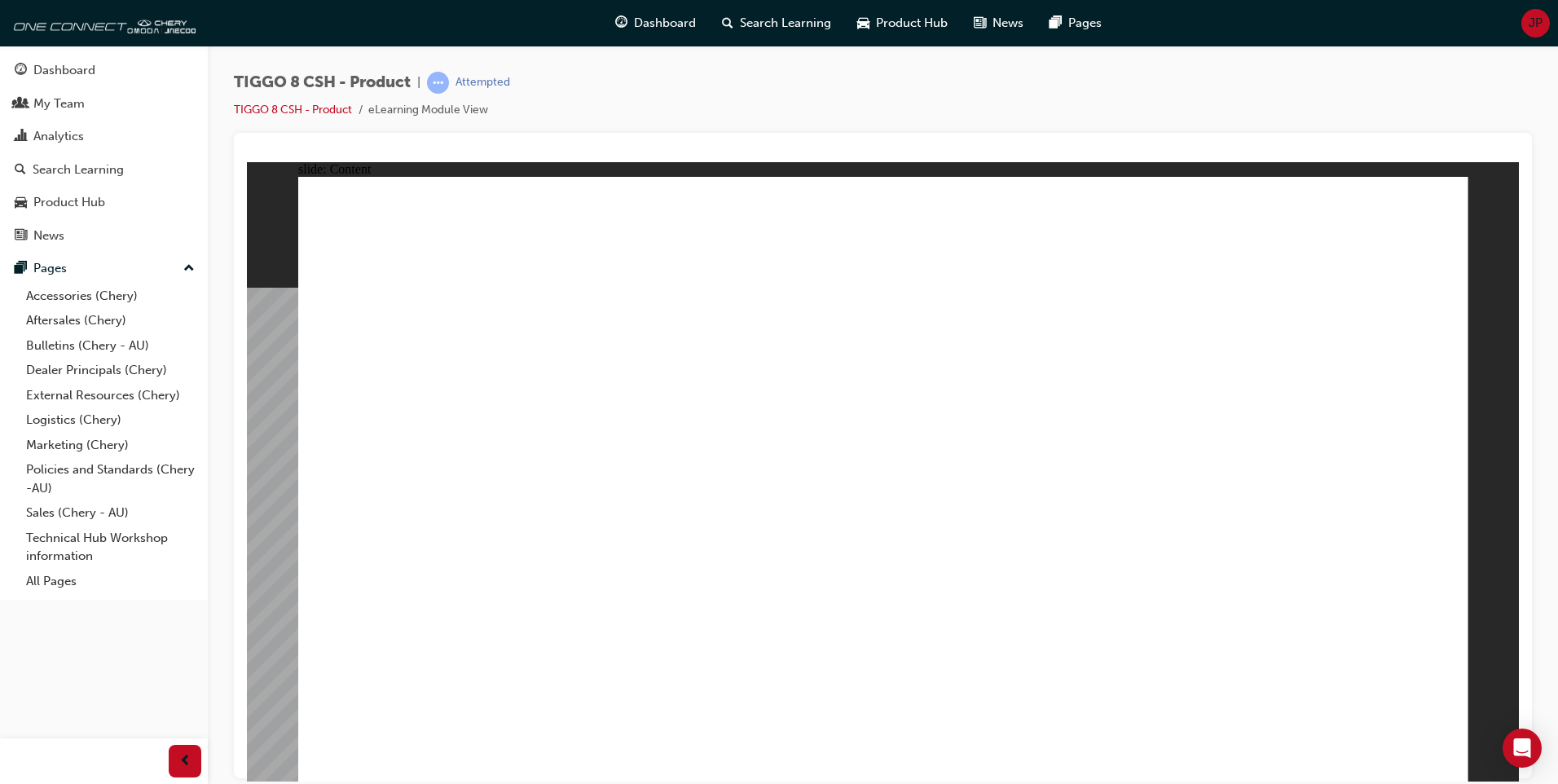
drag, startPoint x: 663, startPoint y: 360, endPoint x: 861, endPoint y: 309, distance: 204.5
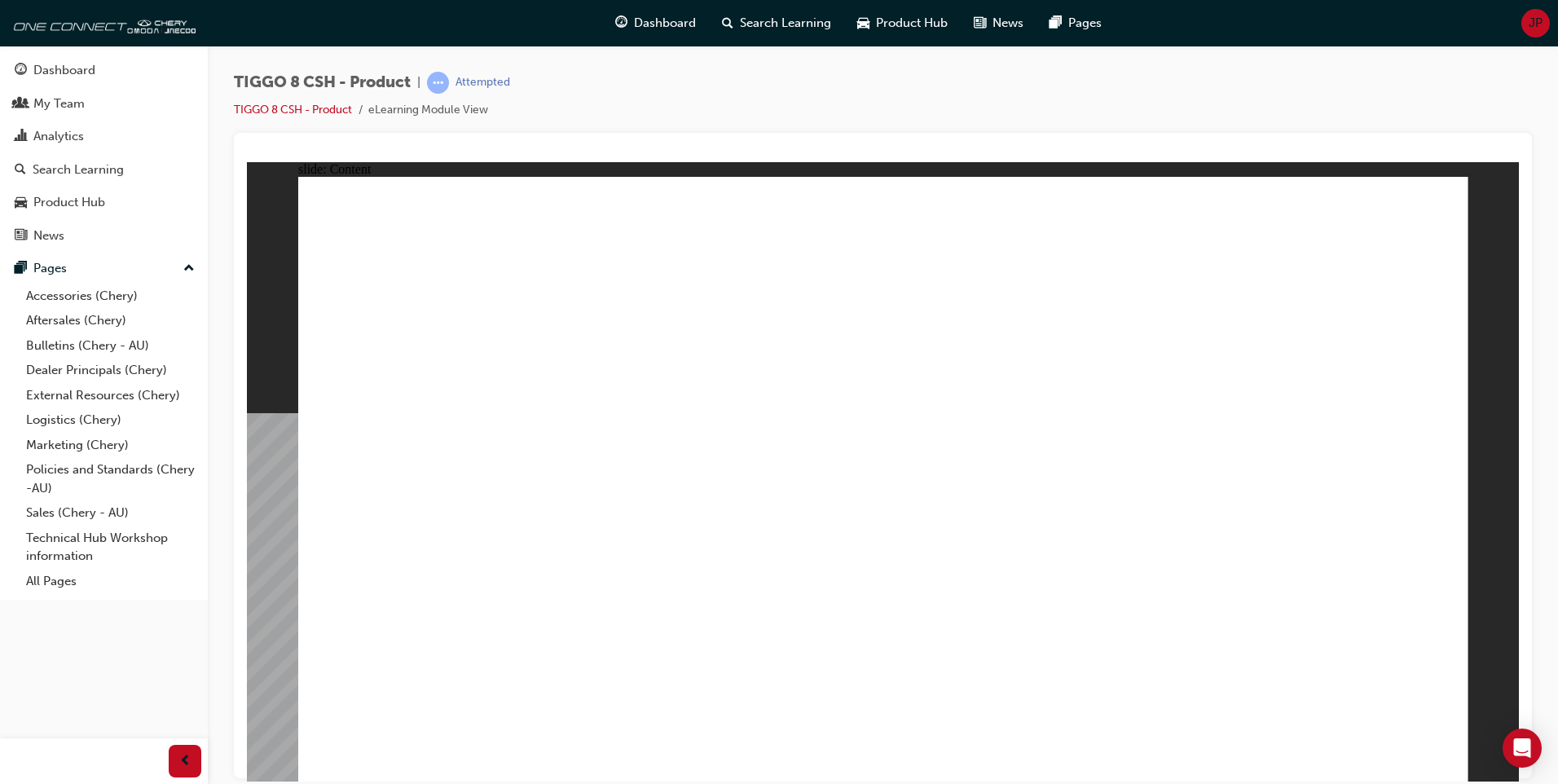
drag, startPoint x: 567, startPoint y: 573, endPoint x: 536, endPoint y: 572, distance: 31.0
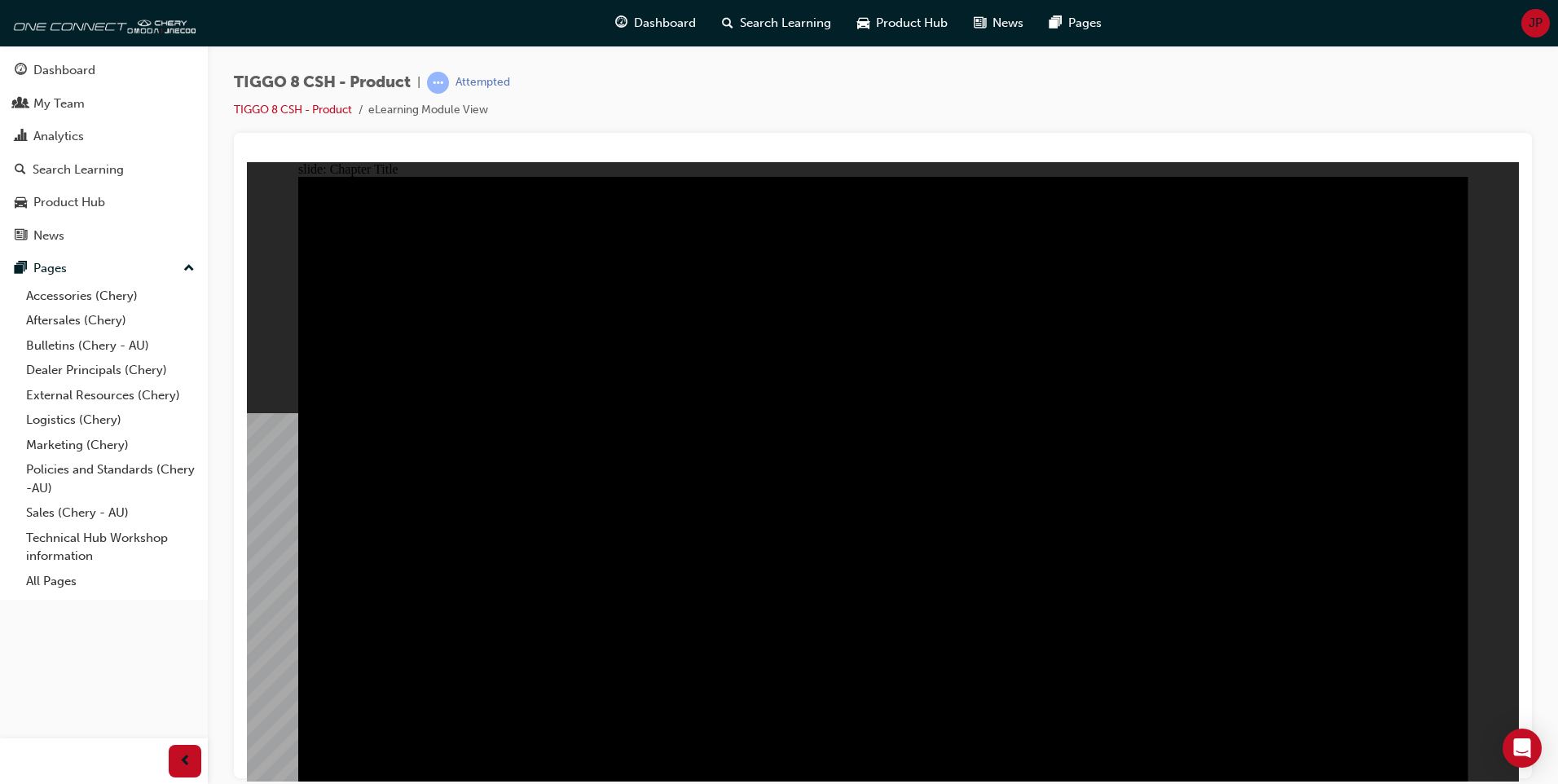
radio input "true"
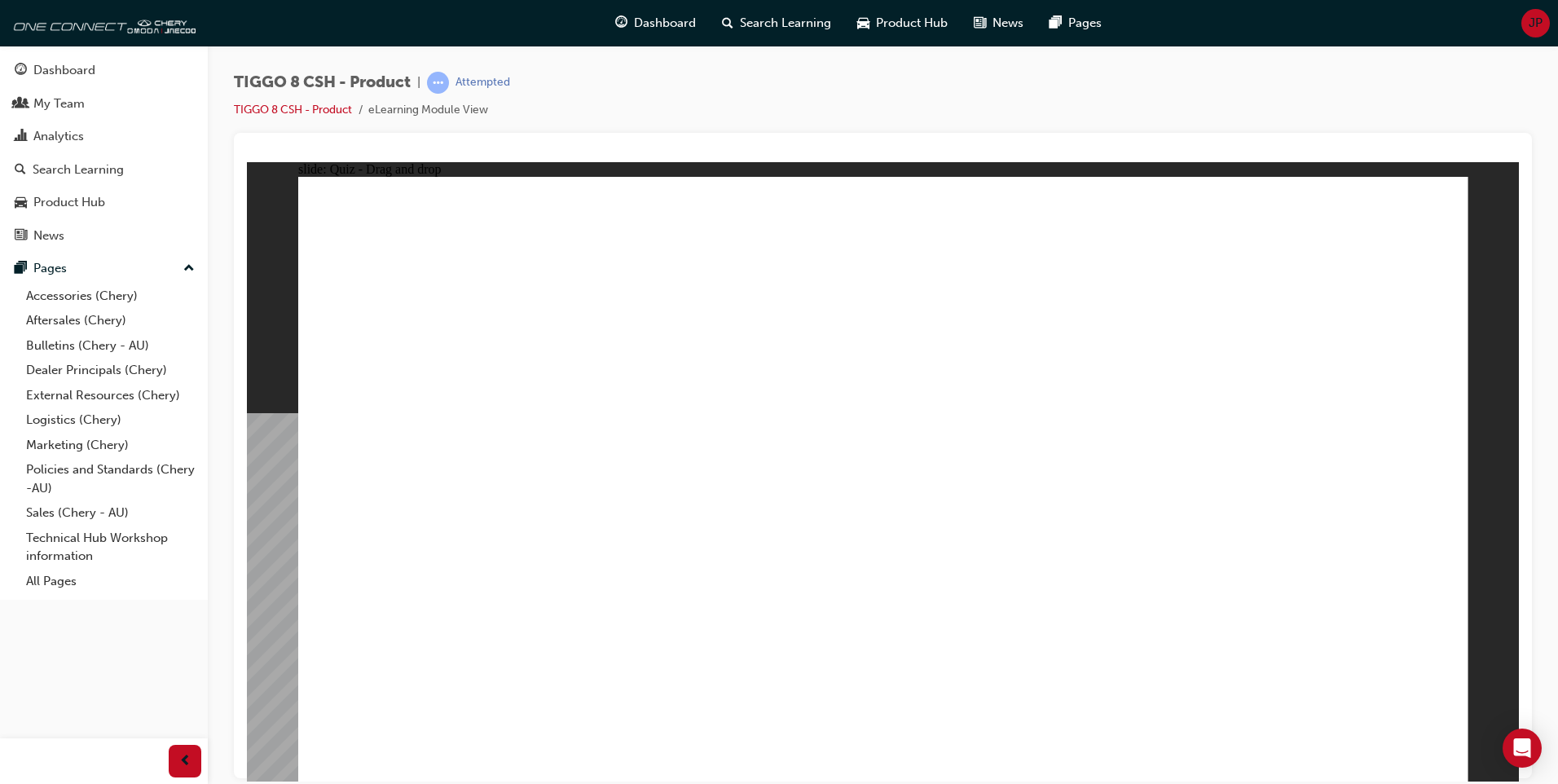
drag, startPoint x: 840, startPoint y: 227, endPoint x: 1109, endPoint y: 502, distance: 384.7
drag, startPoint x: 974, startPoint y: 360, endPoint x: 648, endPoint y: 511, distance: 359.3
drag, startPoint x: 1257, startPoint y: 380, endPoint x: 1411, endPoint y: 520, distance: 208.1
drag, startPoint x: 637, startPoint y: 530, endPoint x: 858, endPoint y: 533, distance: 221.0
drag, startPoint x: 1004, startPoint y: 259, endPoint x: 696, endPoint y: 475, distance: 376.2
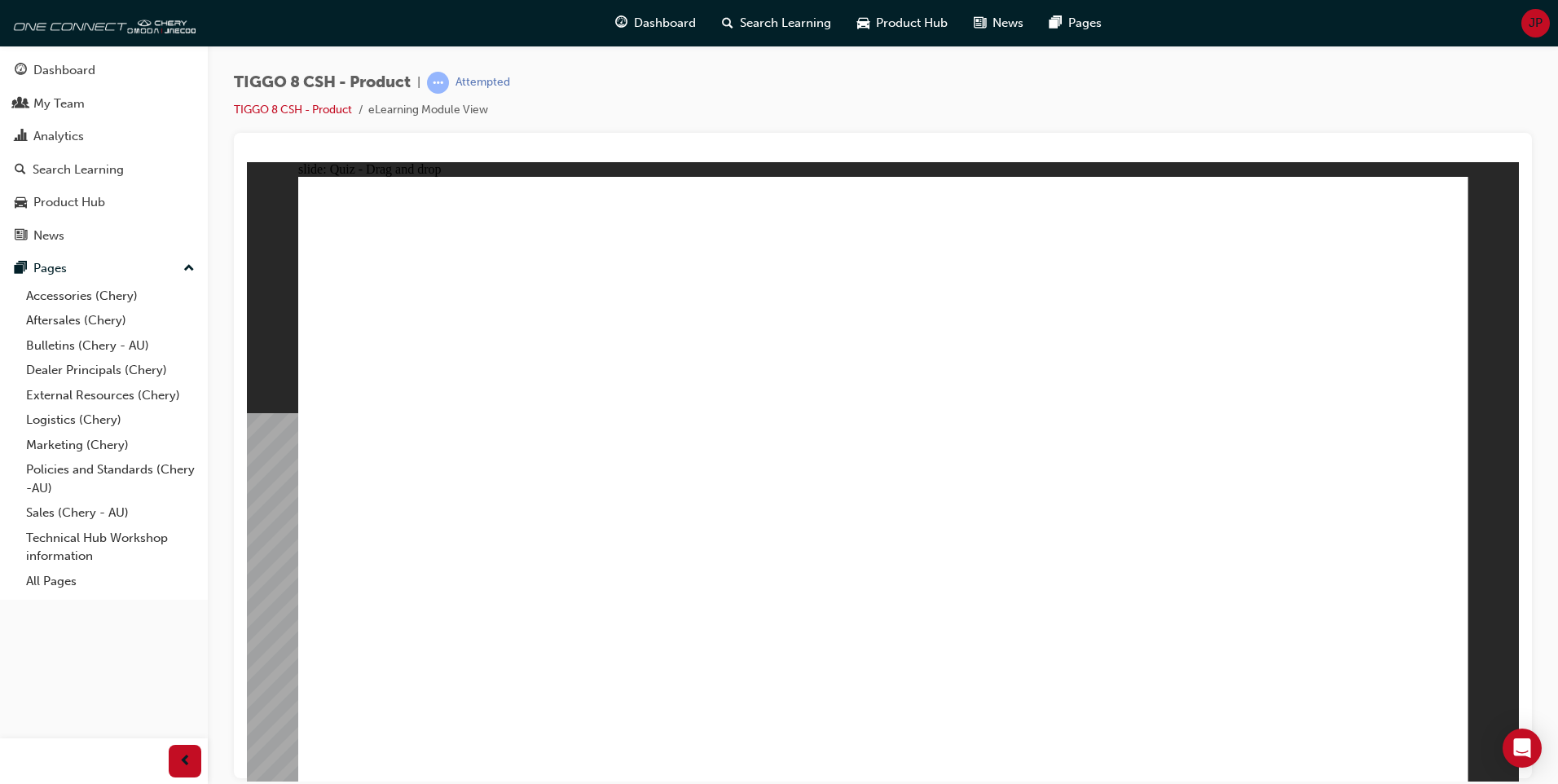
drag, startPoint x: 1296, startPoint y: 258, endPoint x: 378, endPoint y: 523, distance: 955.5
checkbox input "true"
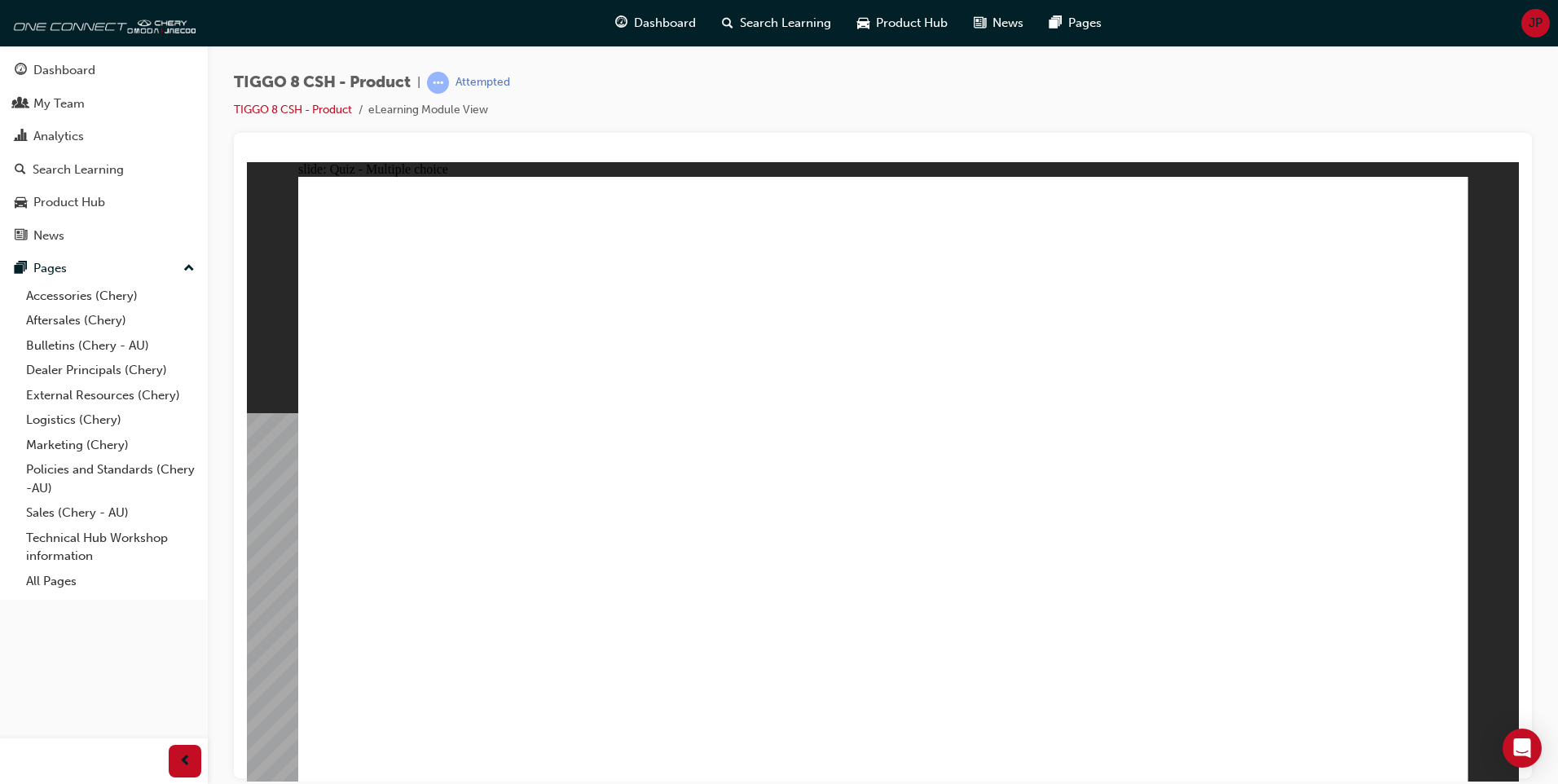
radio input "true"
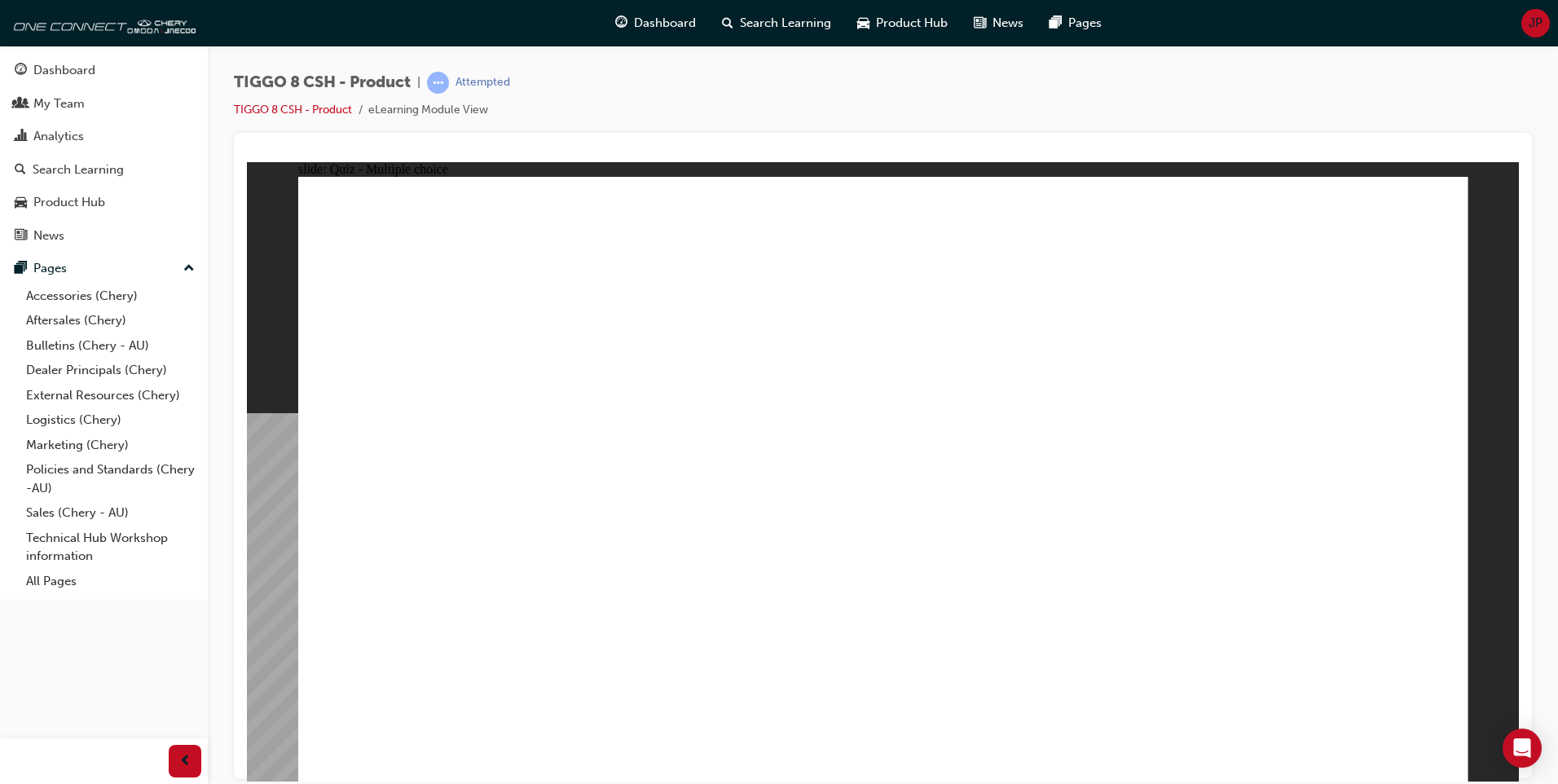
drag, startPoint x: 921, startPoint y: 239, endPoint x: 993, endPoint y: 493, distance: 264.0
drag, startPoint x: 929, startPoint y: 285, endPoint x: 718, endPoint y: 578, distance: 361.1
drag, startPoint x: 907, startPoint y: 269, endPoint x: 1064, endPoint y: 507, distance: 285.1
drag, startPoint x: 1069, startPoint y: 243, endPoint x: 596, endPoint y: 561, distance: 570.0
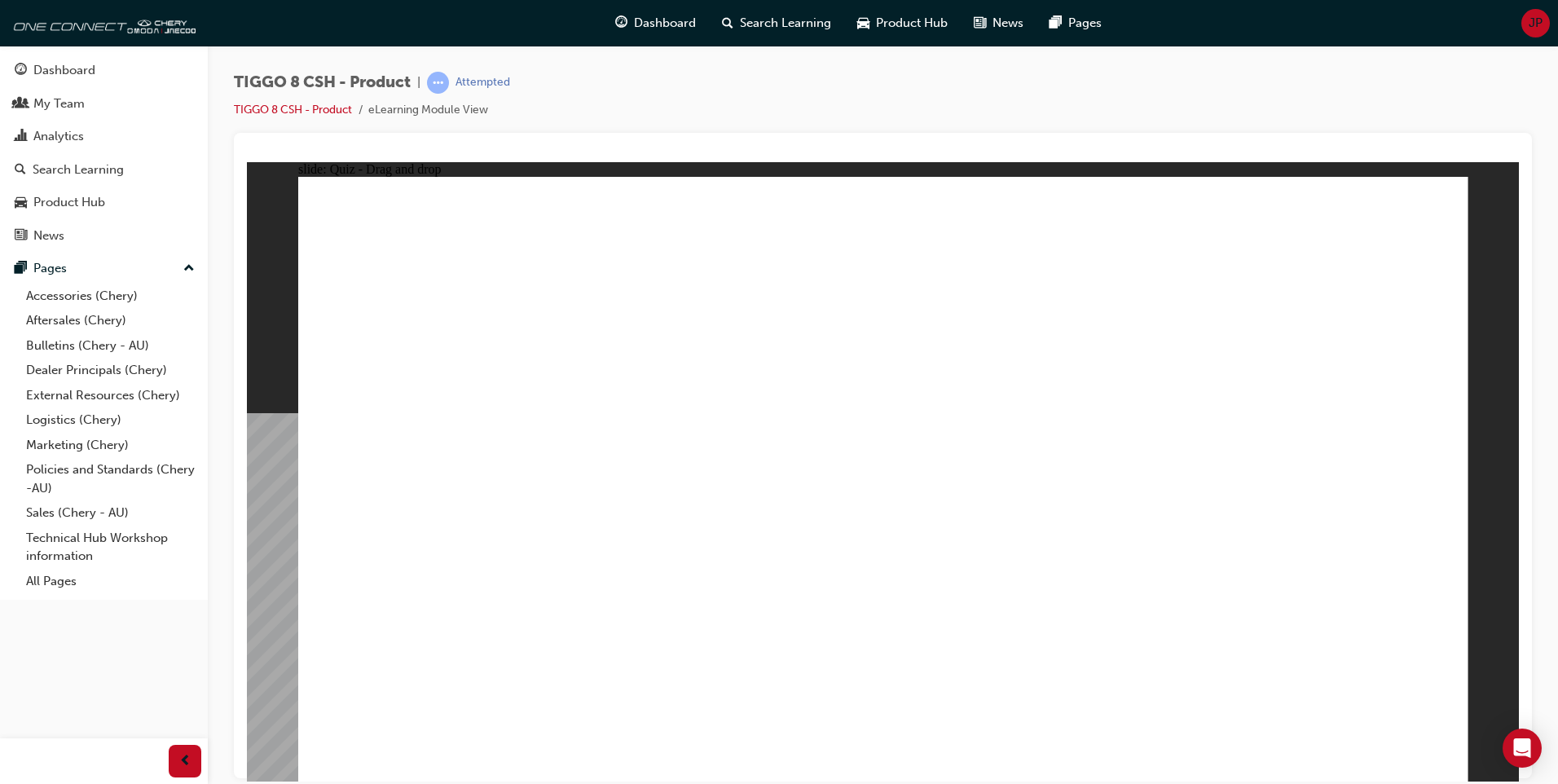
drag, startPoint x: 1058, startPoint y: 440, endPoint x: 1036, endPoint y: 573, distance: 134.8
drag, startPoint x: 1088, startPoint y: 441, endPoint x: 1129, endPoint y: 471, distance: 50.8
drag, startPoint x: 1140, startPoint y: 339, endPoint x: 1013, endPoint y: 641, distance: 327.6
drag, startPoint x: 1033, startPoint y: 610, endPoint x: 1032, endPoint y: 632, distance: 22.0
drag, startPoint x: 1306, startPoint y: 296, endPoint x: 1037, endPoint y: 643, distance: 439.1
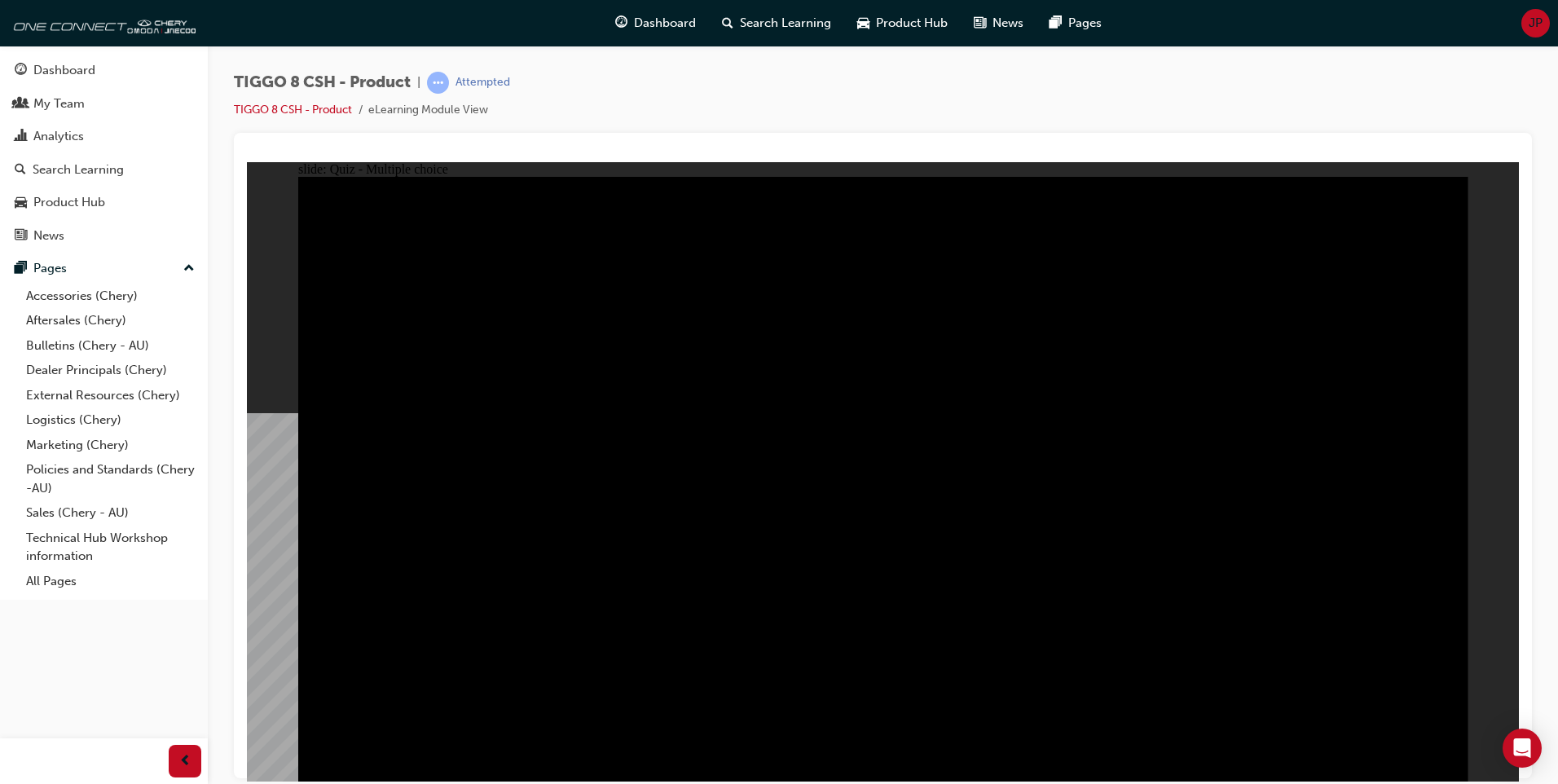
radio input "true"
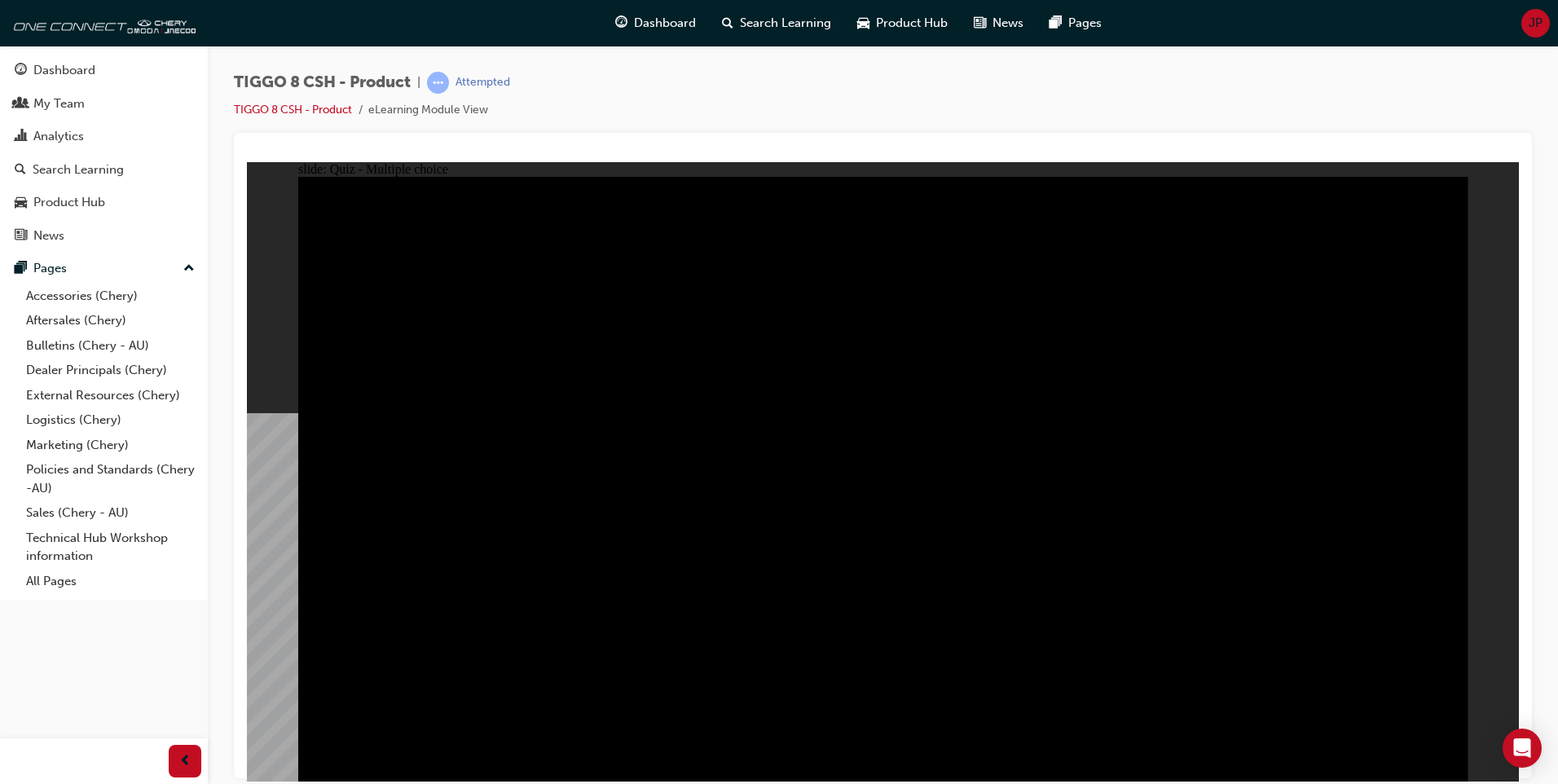
radio input "true"
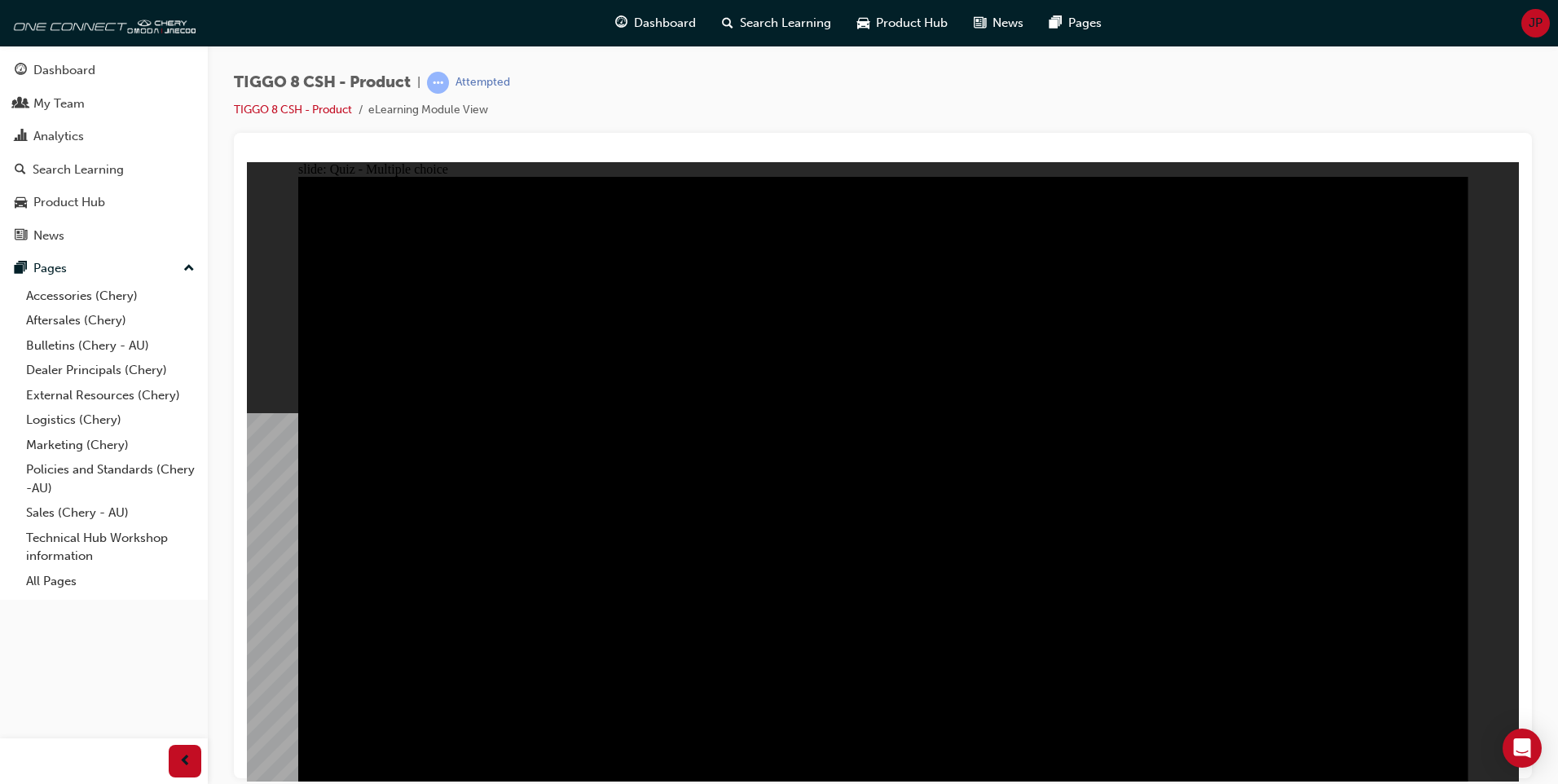
drag, startPoint x: 929, startPoint y: 556, endPoint x: 1042, endPoint y: 552, distance: 113.1
checkbox input "true"
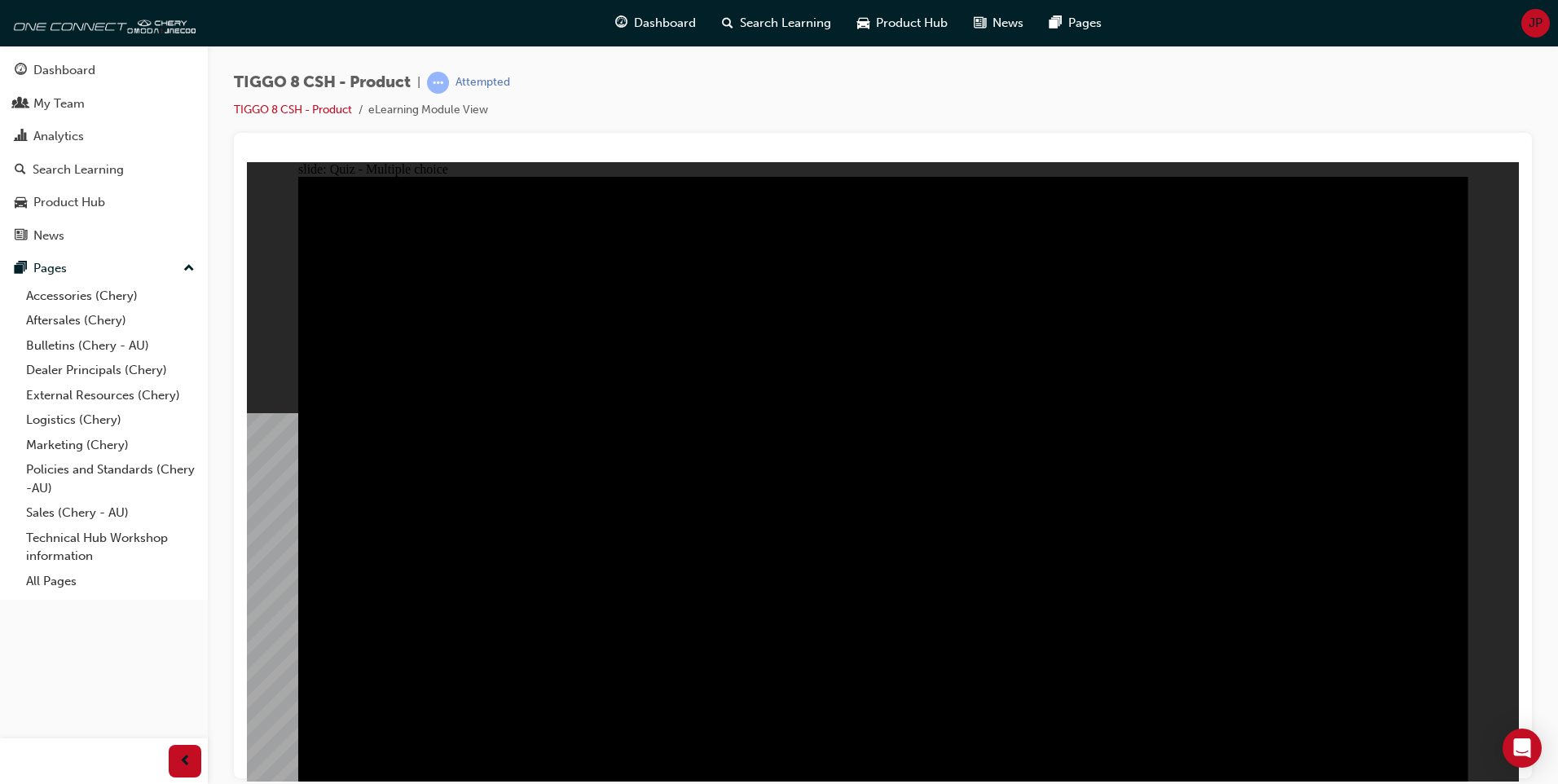
checkbox input "true"
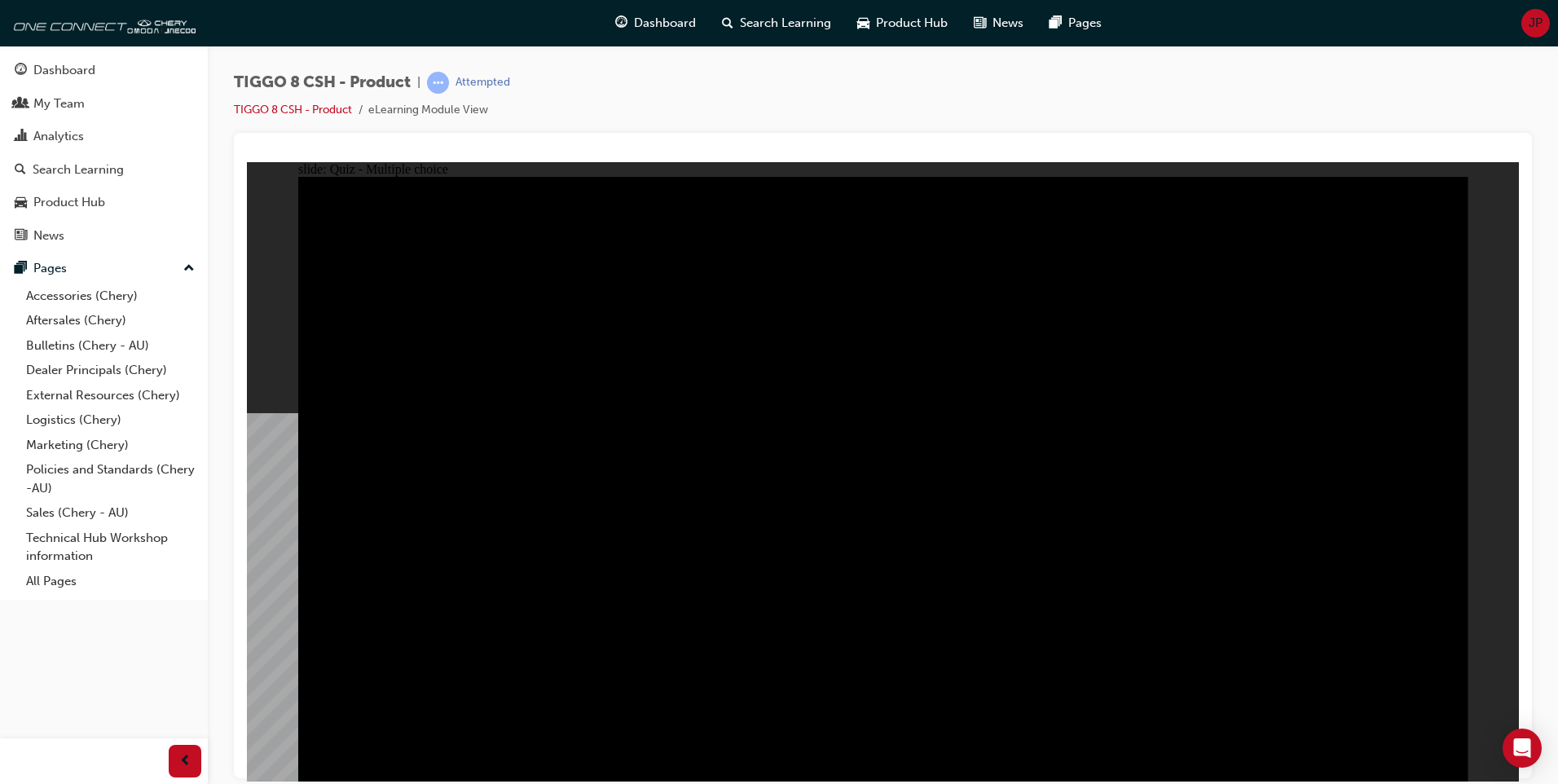
checkbox input "true"
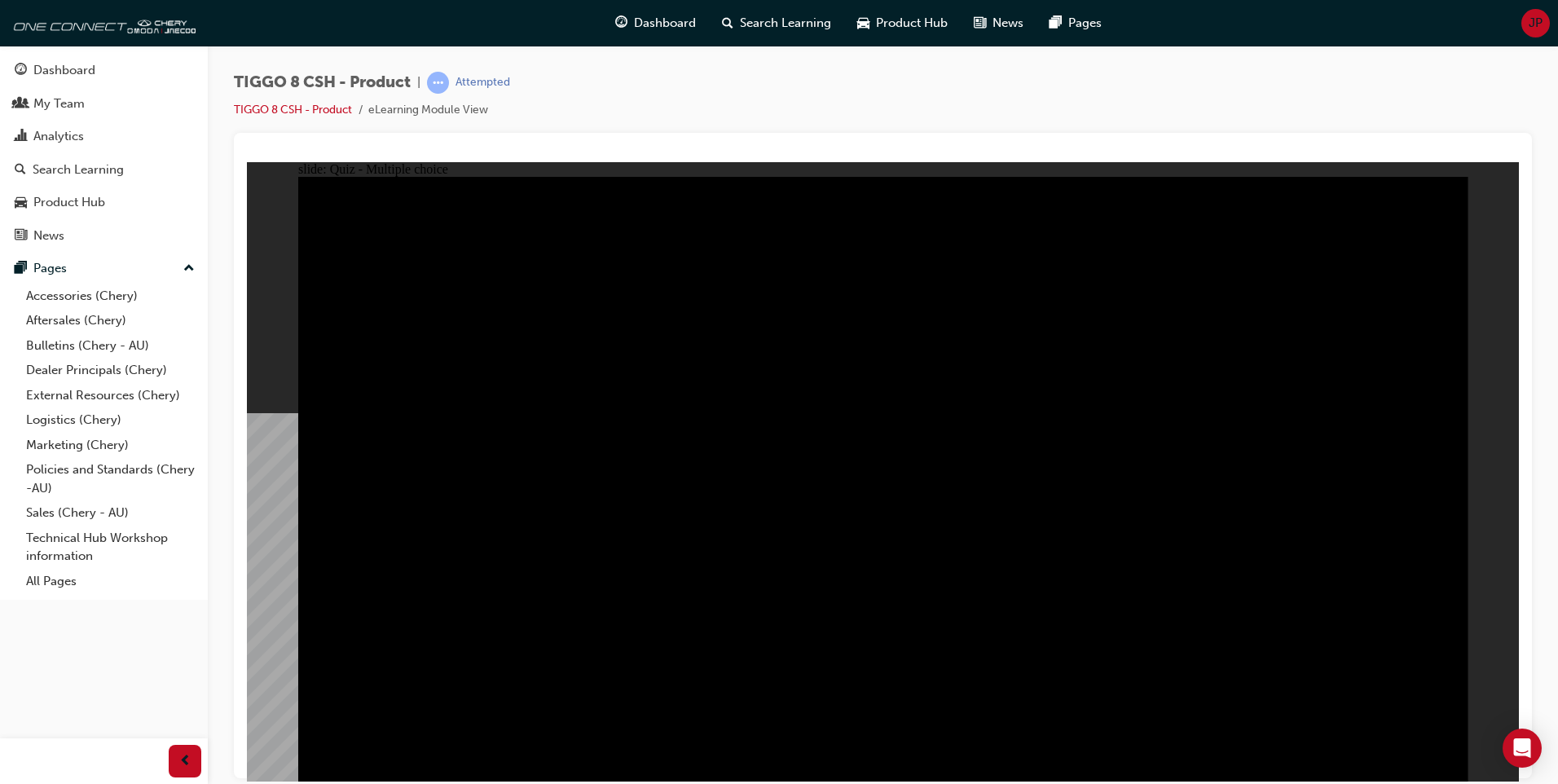
checkbox input "true"
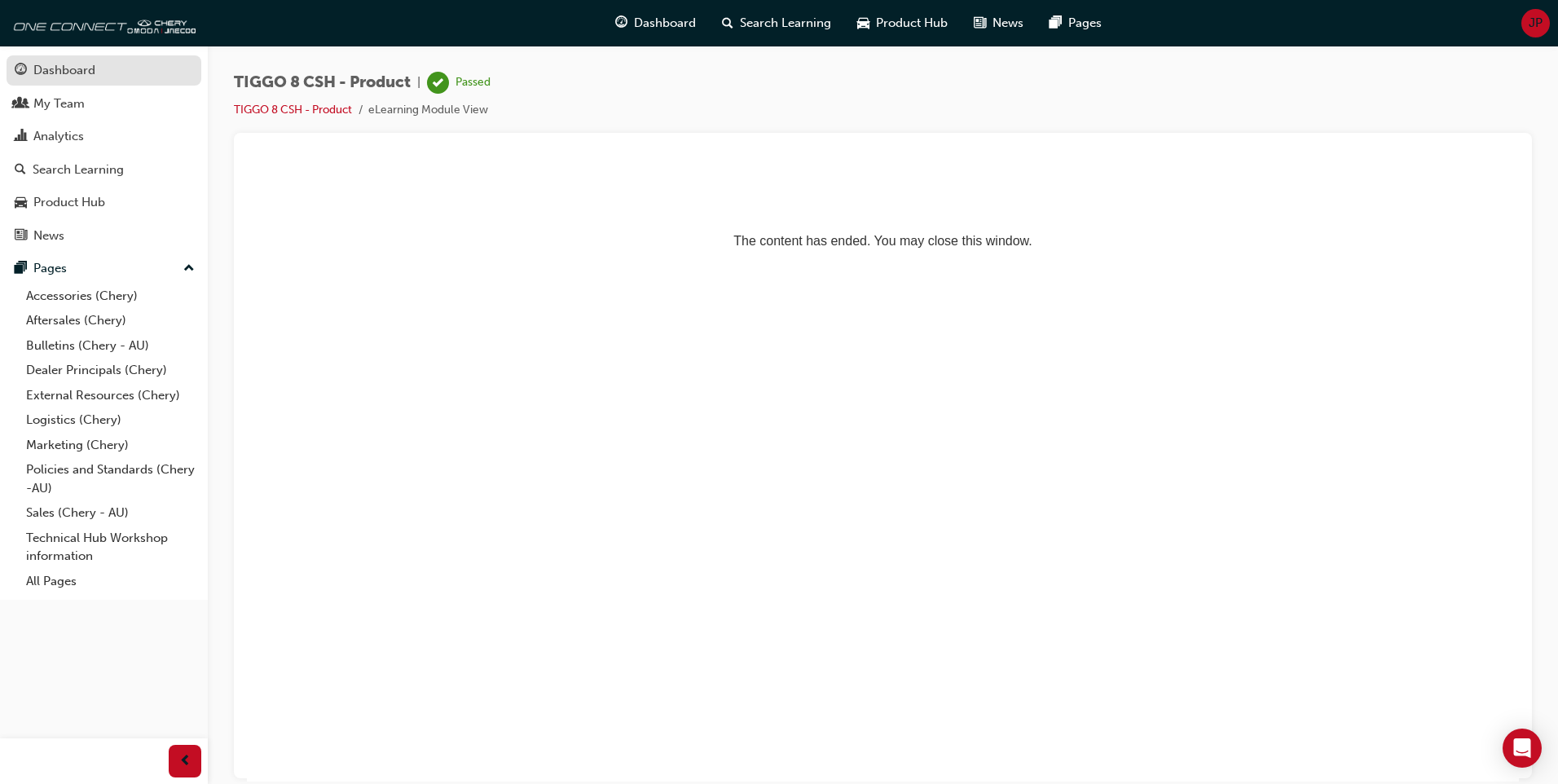
click at [52, 67] on div "Dashboard" at bounding box center [65, 71] width 62 height 19
